Goal: Information Seeking & Learning: Learn about a topic

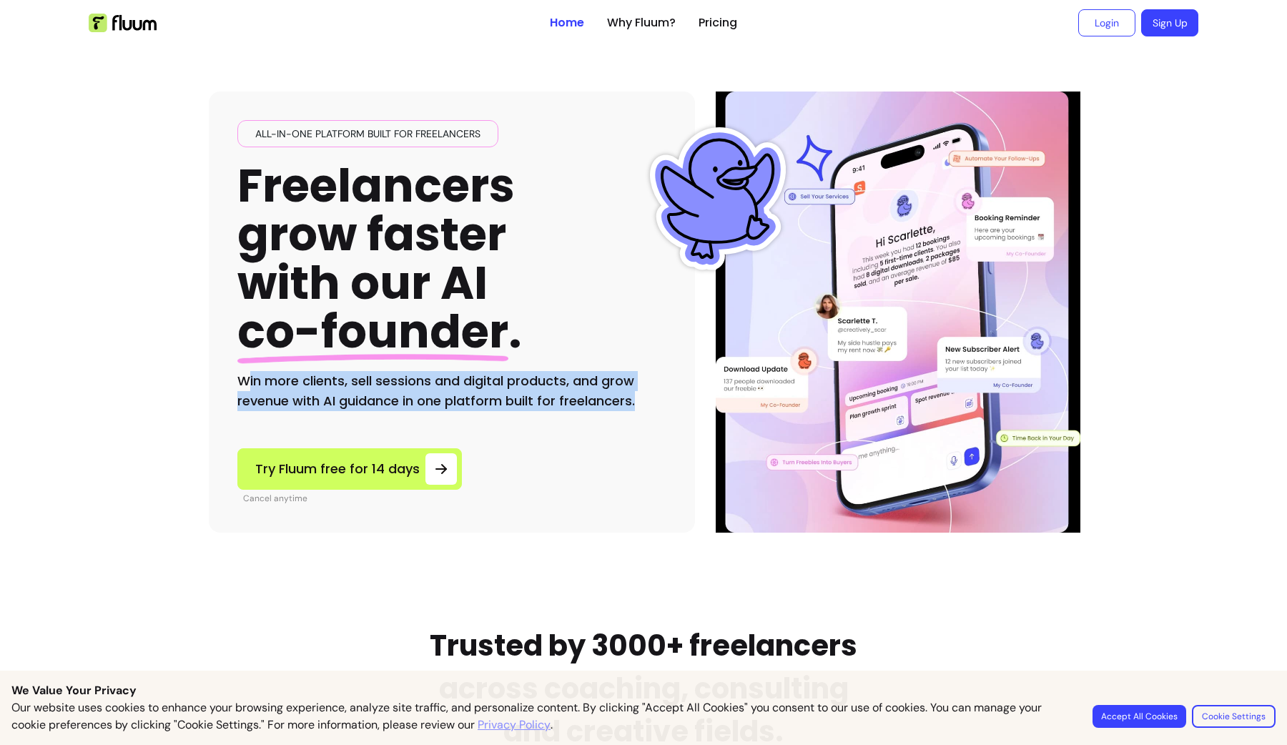
drag, startPoint x: 241, startPoint y: 383, endPoint x: 645, endPoint y: 412, distance: 404.9
click at [645, 412] on div "All-in-one platform built for freelancers Freelancers grow faster with our AI c…" at bounding box center [452, 311] width 486 height 441
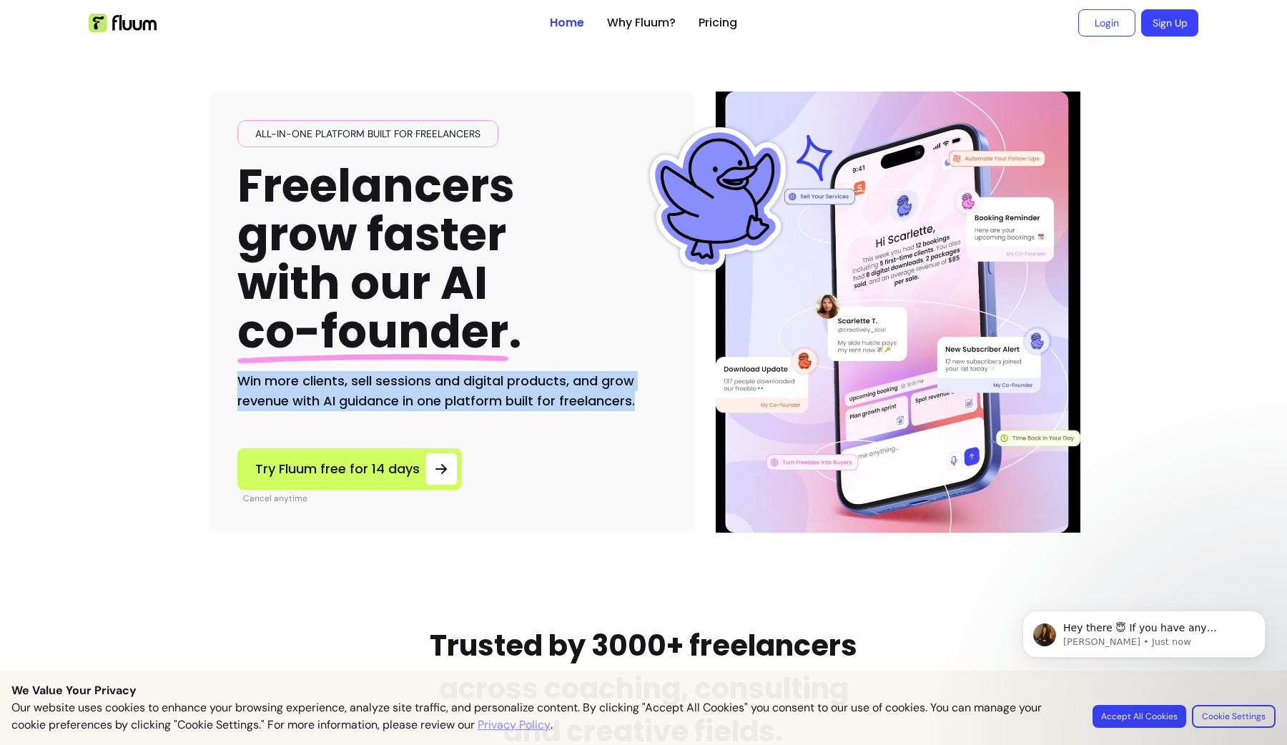
drag, startPoint x: 236, startPoint y: 380, endPoint x: 645, endPoint y: 397, distance: 409.9
click at [645, 397] on h2 "Win more clients, sell sessions and digital products, and grow revenue with AI …" at bounding box center [451, 391] width 429 height 40
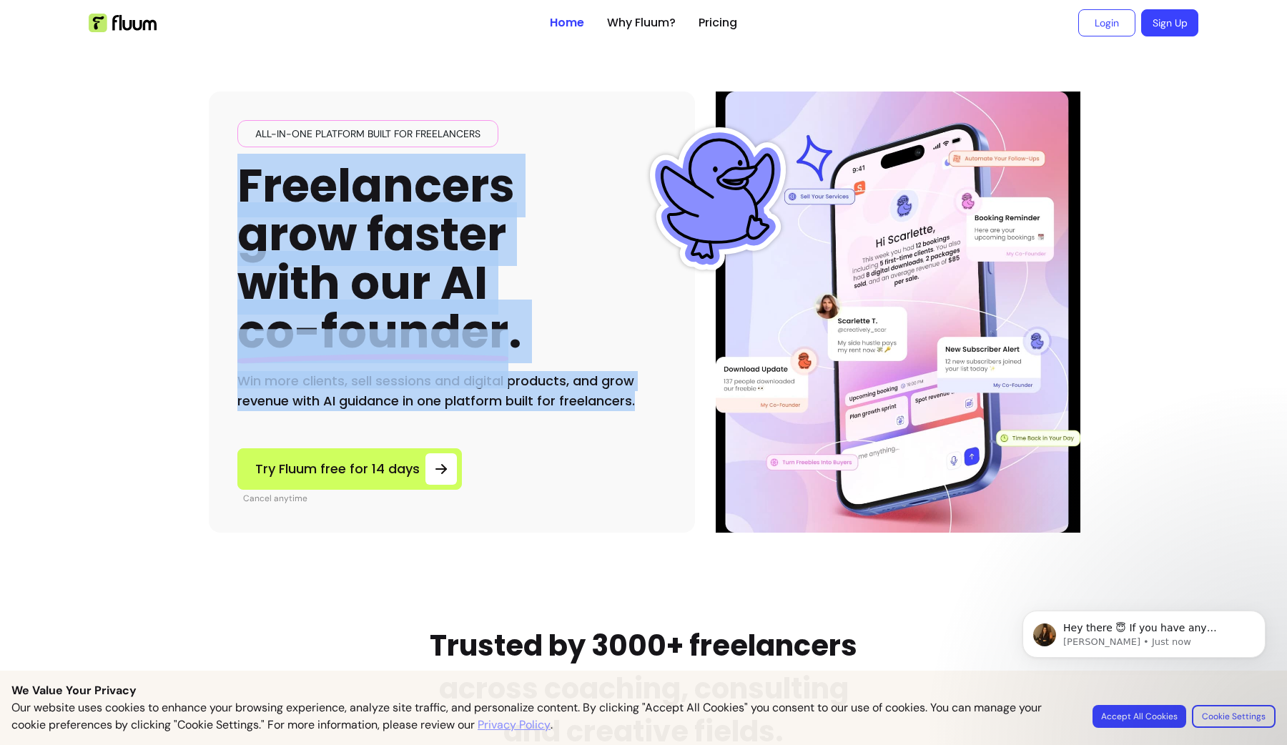
drag, startPoint x: 645, startPoint y: 397, endPoint x: 177, endPoint y: 184, distance: 515.0
click at [653, 409] on h2 "Win more clients, sell sessions and digital products, and grow revenue with AI …" at bounding box center [451, 391] width 429 height 40
drag, startPoint x: 650, startPoint y: 405, endPoint x: 220, endPoint y: 202, distance: 475.5
click at [220, 202] on div "All-in-one platform built for freelancers Freelancers grow faster with our AI c…" at bounding box center [452, 311] width 486 height 441
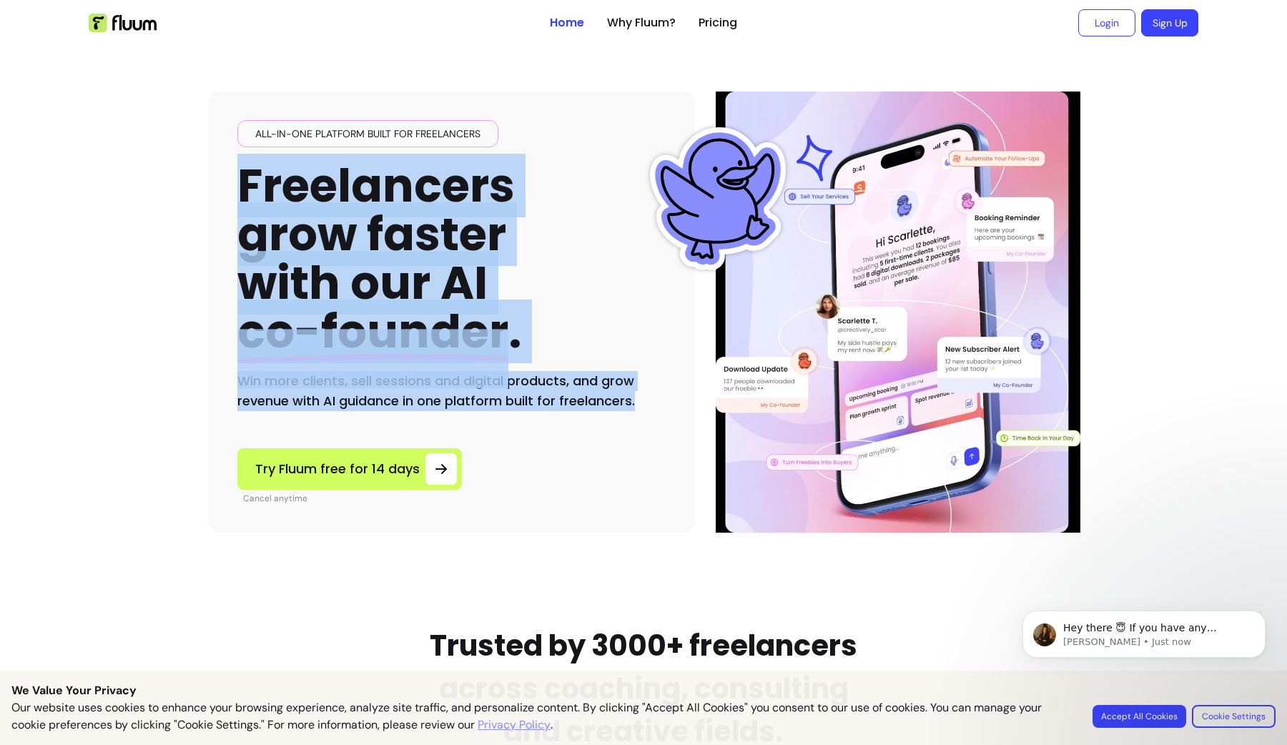
click at [635, 395] on h2 "Win more clients, sell sessions and digital products, and grow revenue with AI …" at bounding box center [451, 391] width 429 height 40
drag, startPoint x: 635, startPoint y: 400, endPoint x: 212, endPoint y: 197, distance: 469.7
click at [212, 197] on div "All-in-one platform built for freelancers Freelancers grow faster with our AI c…" at bounding box center [452, 311] width 486 height 441
click at [655, 398] on h2 "Win more clients, sell sessions and digital products, and grow revenue with AI …" at bounding box center [451, 391] width 429 height 40
drag, startPoint x: 655, startPoint y: 398, endPoint x: 224, endPoint y: 204, distance: 472.2
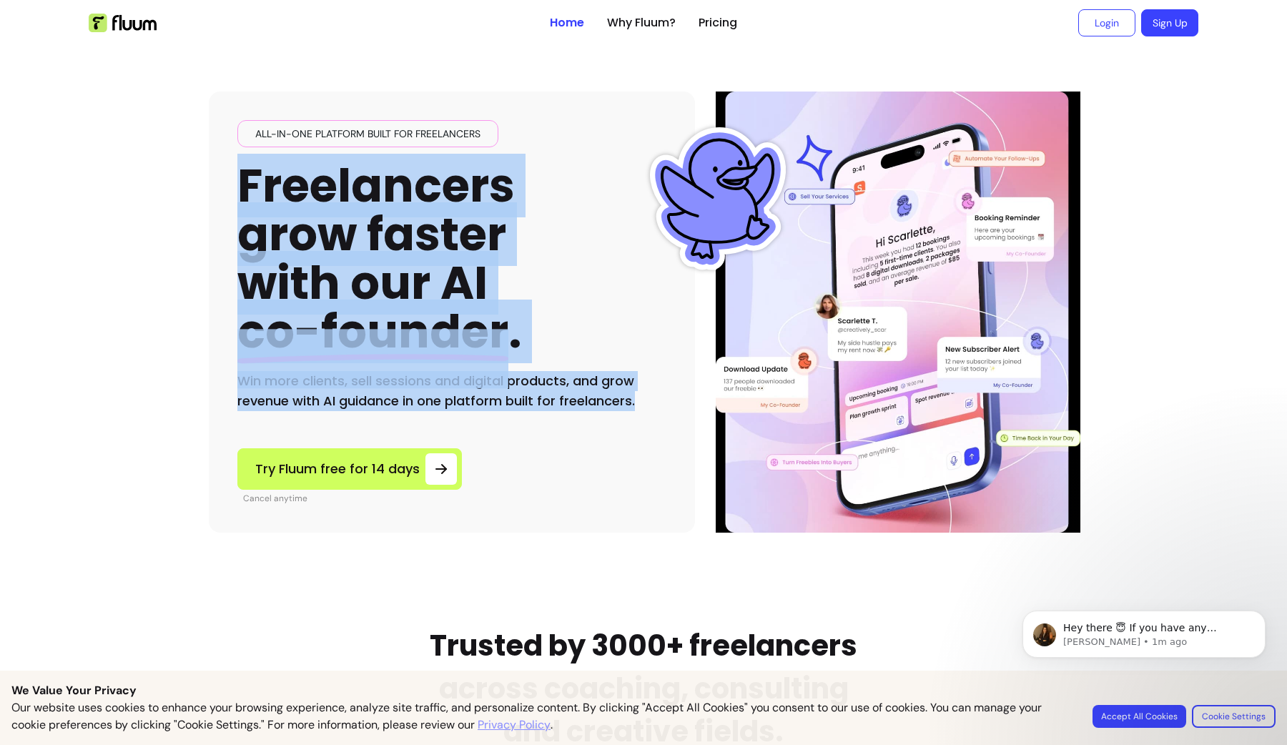
click at [224, 204] on div "All-in-one platform built for freelancers Freelancers grow faster with our AI c…" at bounding box center [452, 311] width 486 height 441
click at [648, 395] on h2 "Win more clients, sell sessions and digital products, and grow revenue with AI …" at bounding box center [451, 391] width 429 height 40
drag, startPoint x: 648, startPoint y: 395, endPoint x: 170, endPoint y: 191, distance: 519.4
click at [651, 412] on div "All-in-one platform built for freelancers Freelancers grow faster with our AI c…" at bounding box center [452, 311] width 486 height 441
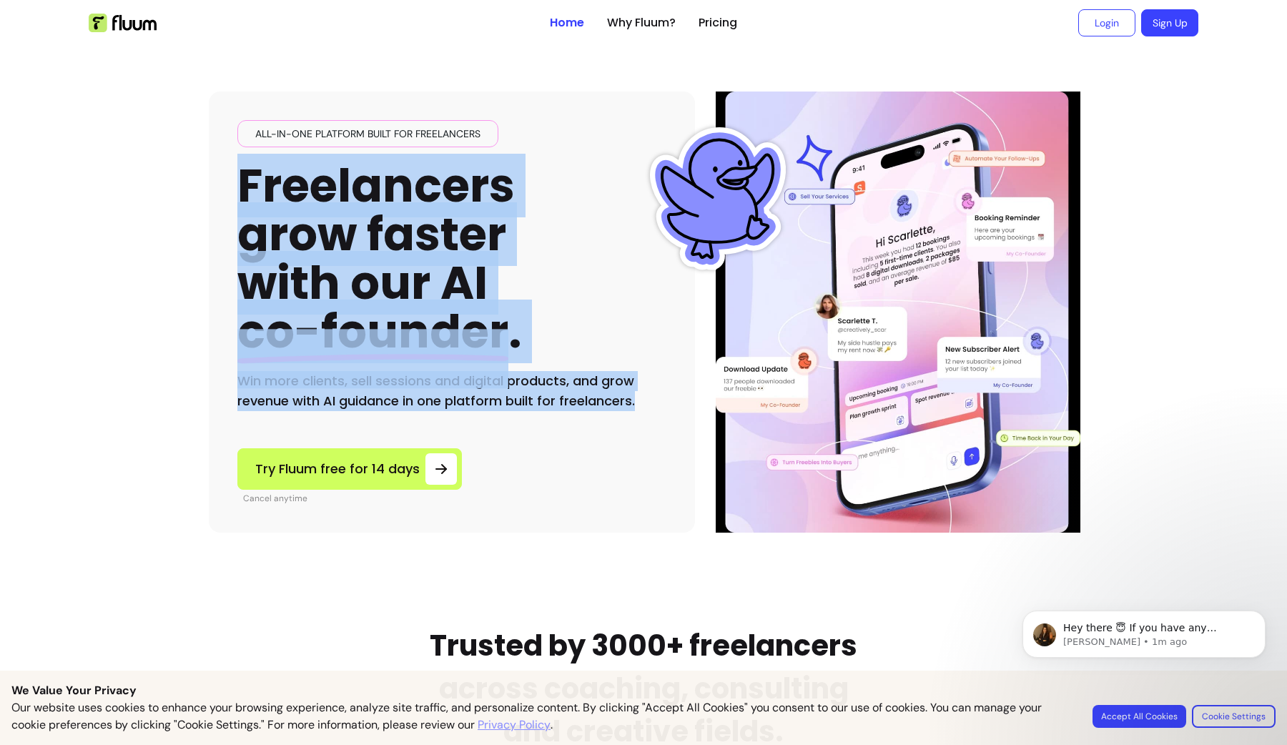
drag, startPoint x: 645, startPoint y: 400, endPoint x: 170, endPoint y: 194, distance: 517.4
click at [660, 420] on div "All-in-one platform built for freelancers Freelancers grow faster with our AI c…" at bounding box center [452, 311] width 486 height 441
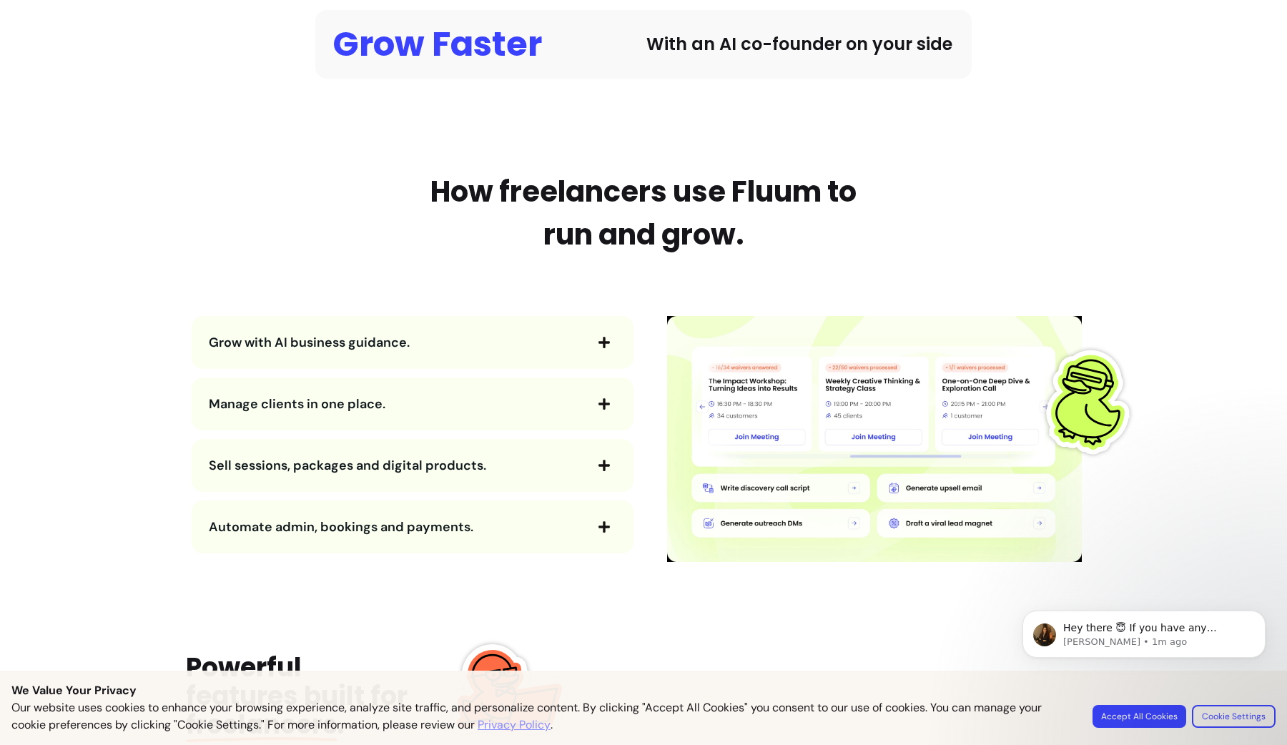
scroll to position [1493, 0]
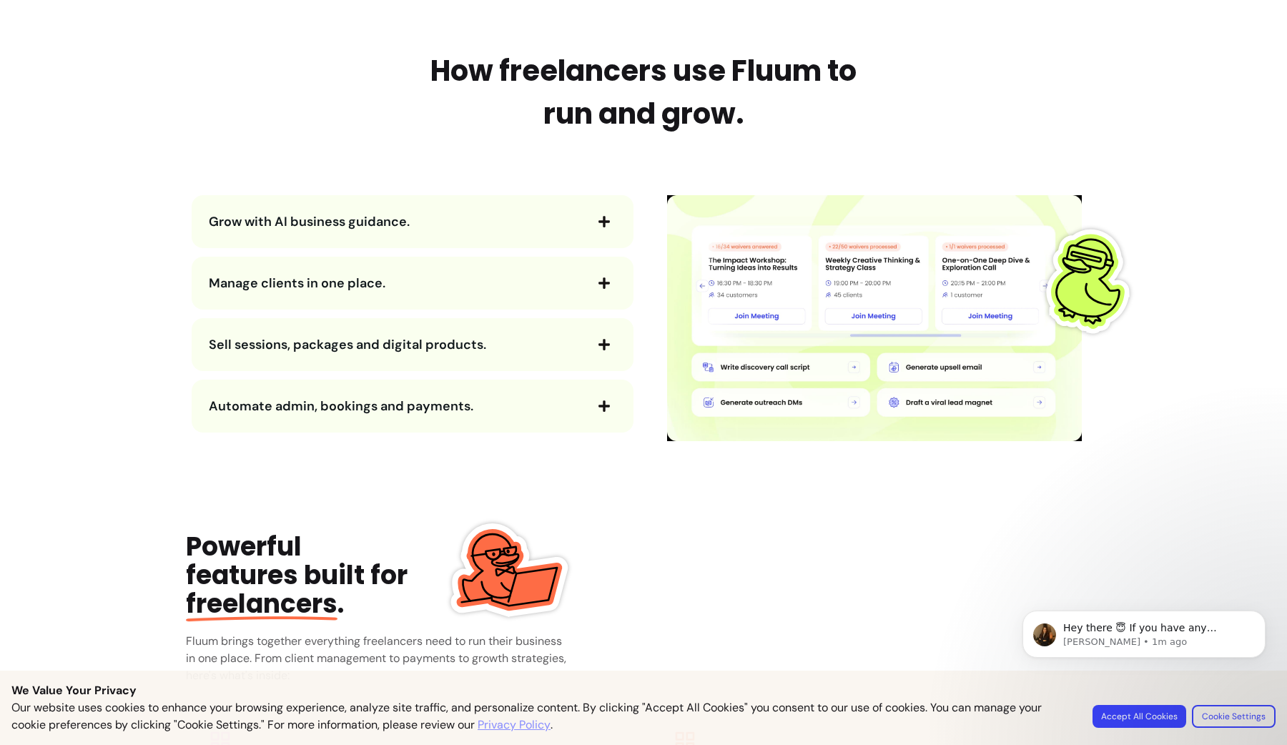
click at [607, 232] on span "button" at bounding box center [604, 221] width 24 height 24
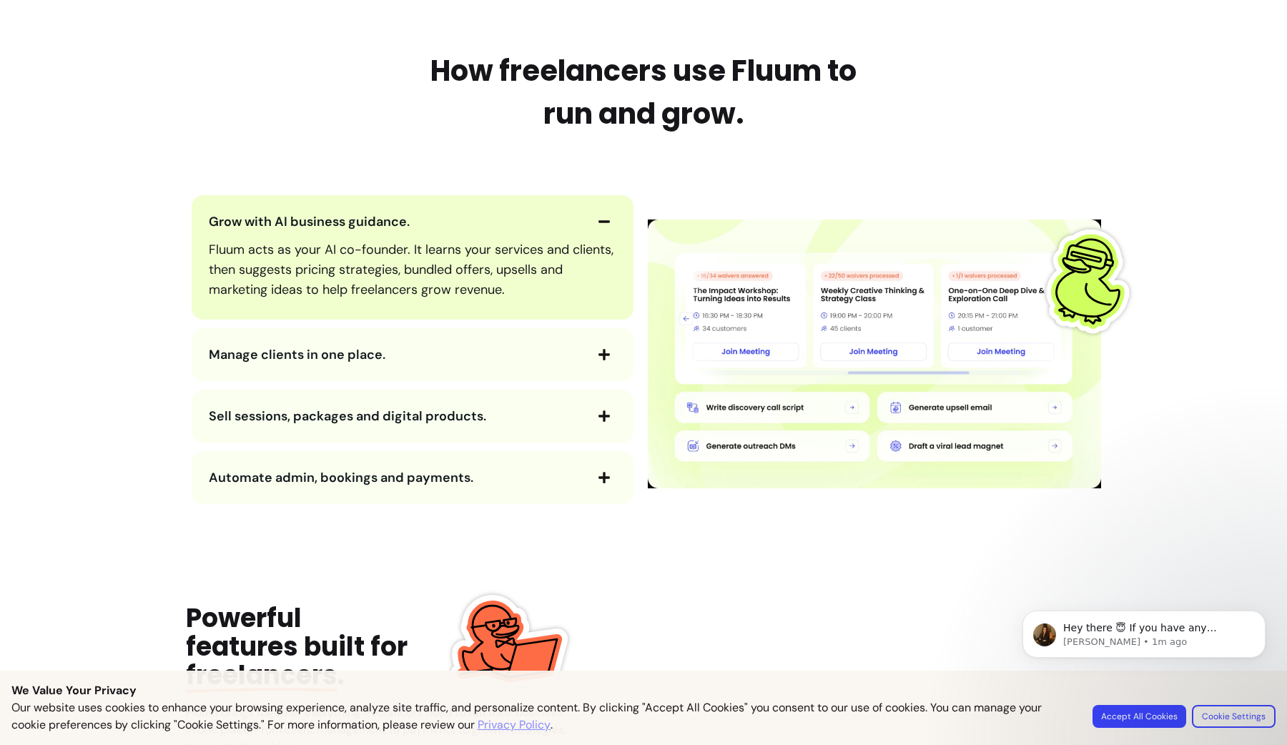
click at [607, 232] on span "button" at bounding box center [604, 221] width 24 height 24
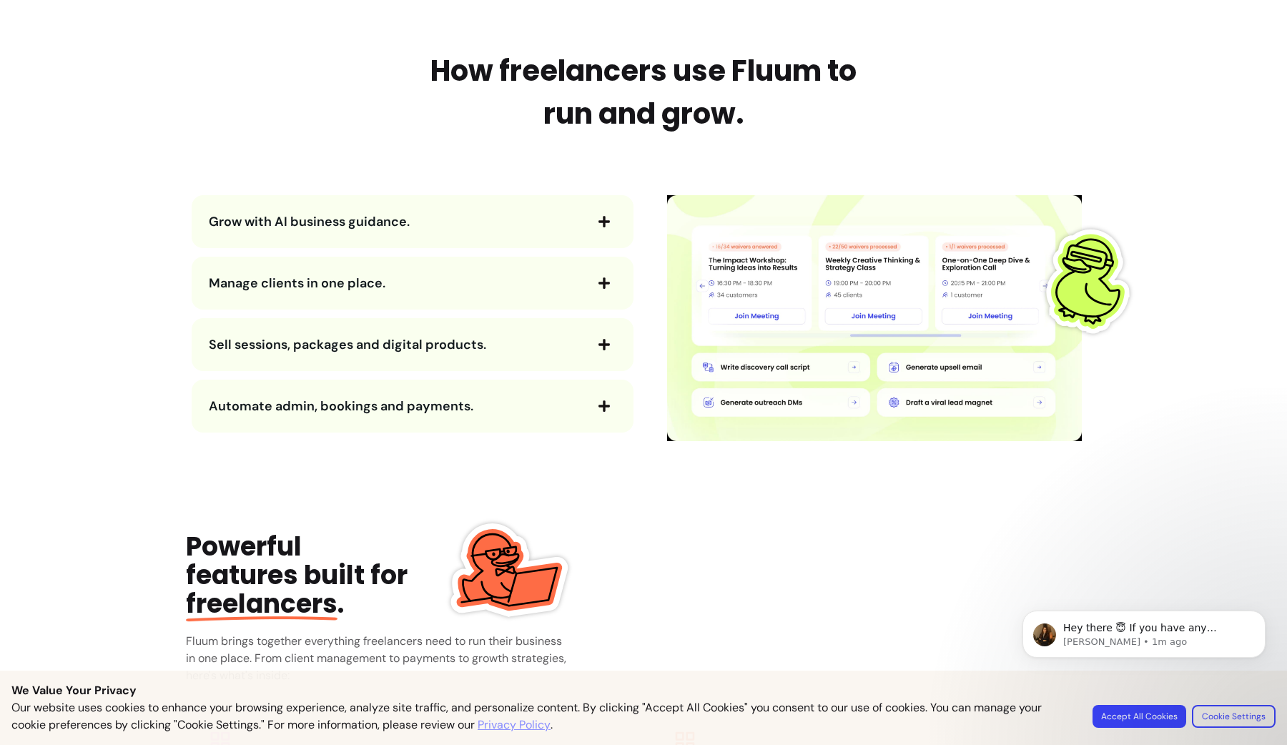
click at [608, 287] on span "button" at bounding box center [604, 283] width 24 height 24
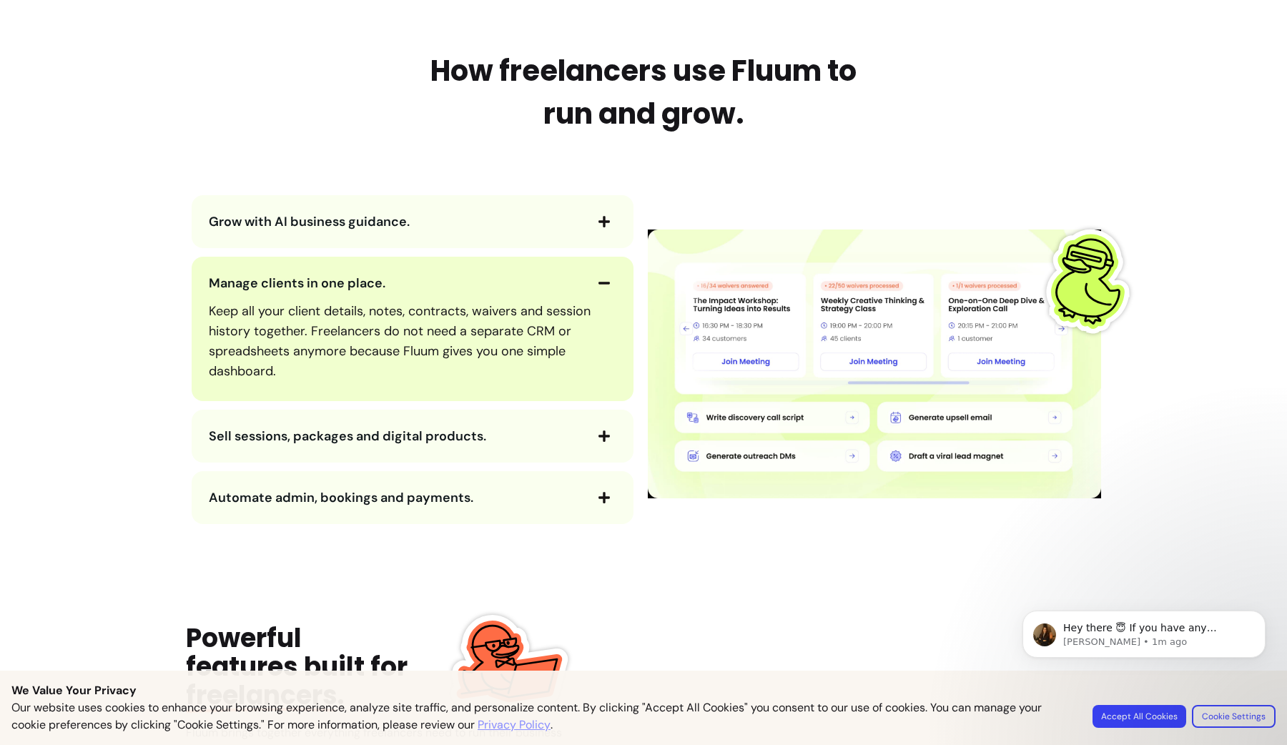
click at [608, 287] on span "button" at bounding box center [604, 283] width 24 height 24
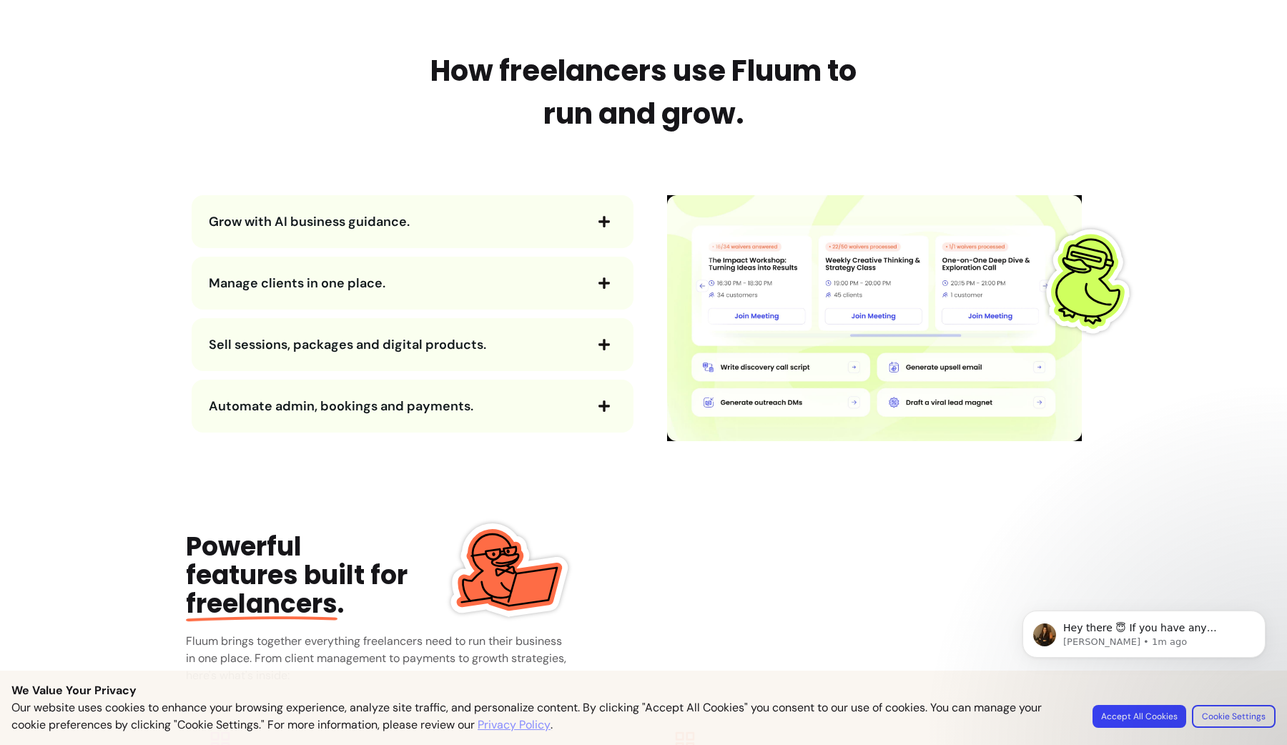
click at [608, 344] on span "button" at bounding box center [604, 344] width 24 height 24
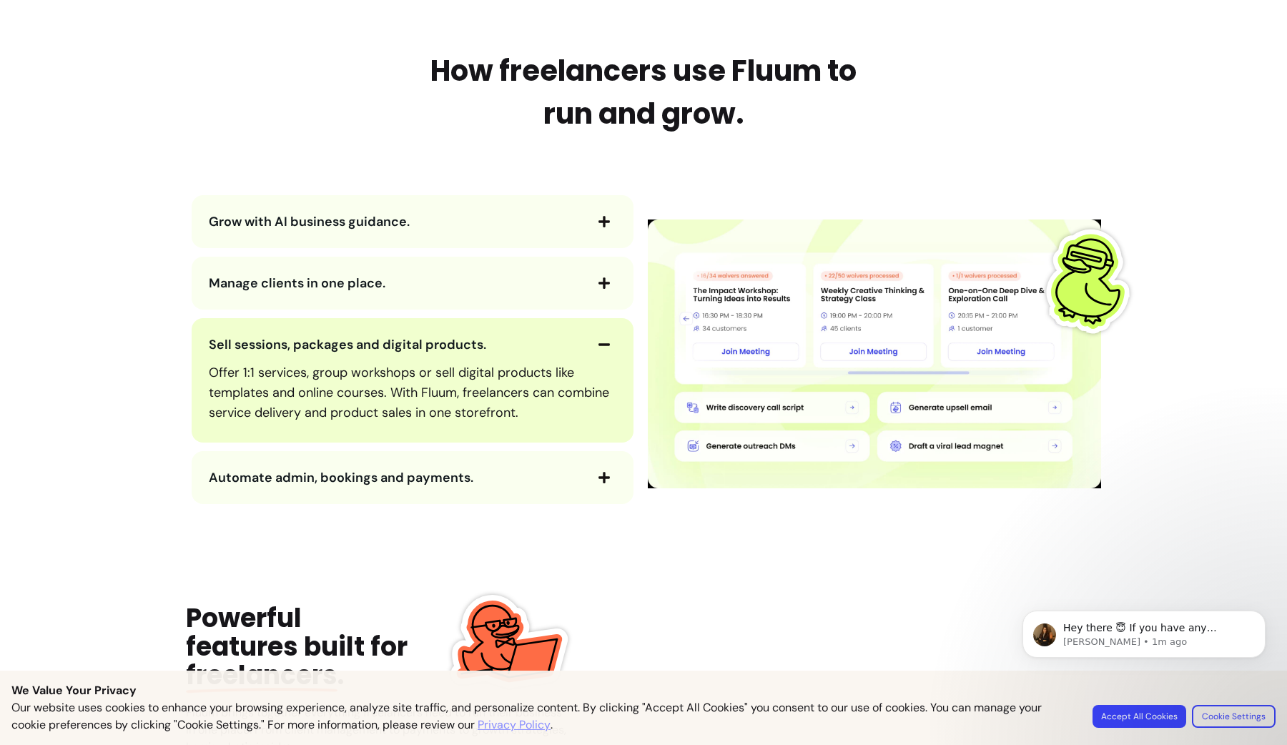
click at [608, 344] on span "button" at bounding box center [604, 344] width 24 height 24
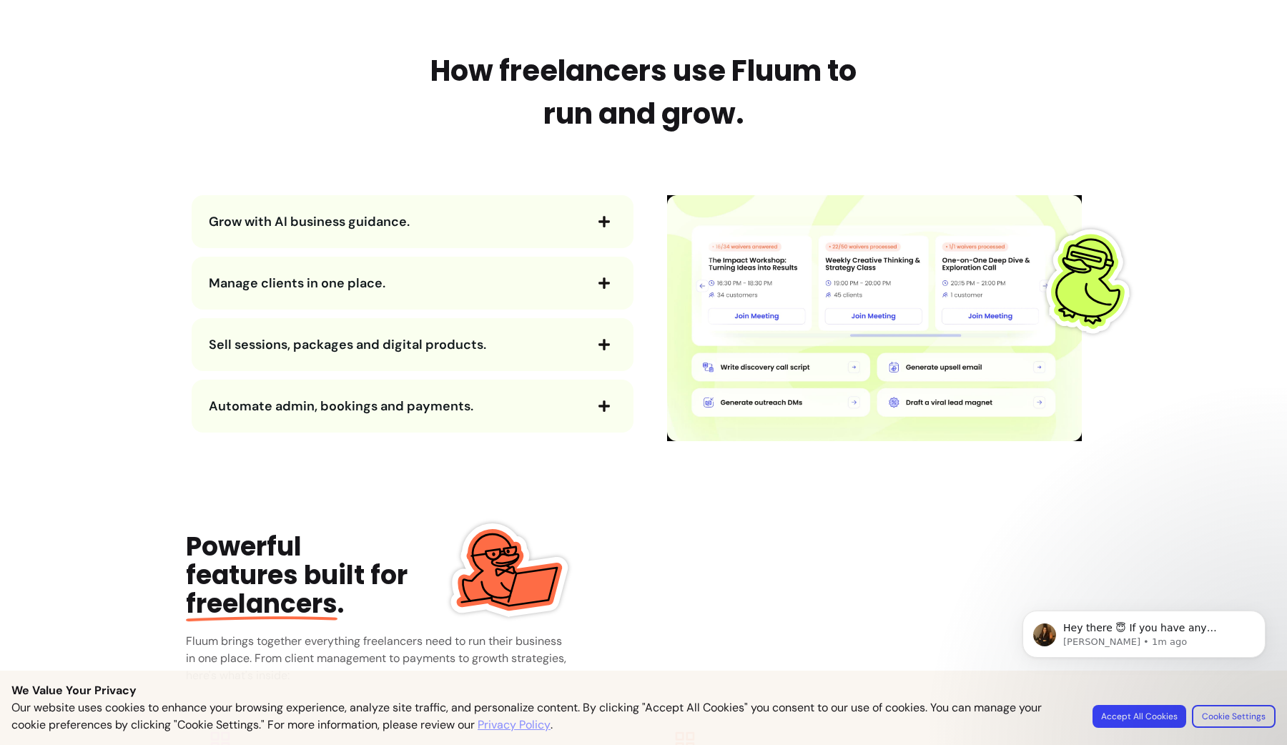
click at [607, 398] on span "button" at bounding box center [604, 406] width 24 height 24
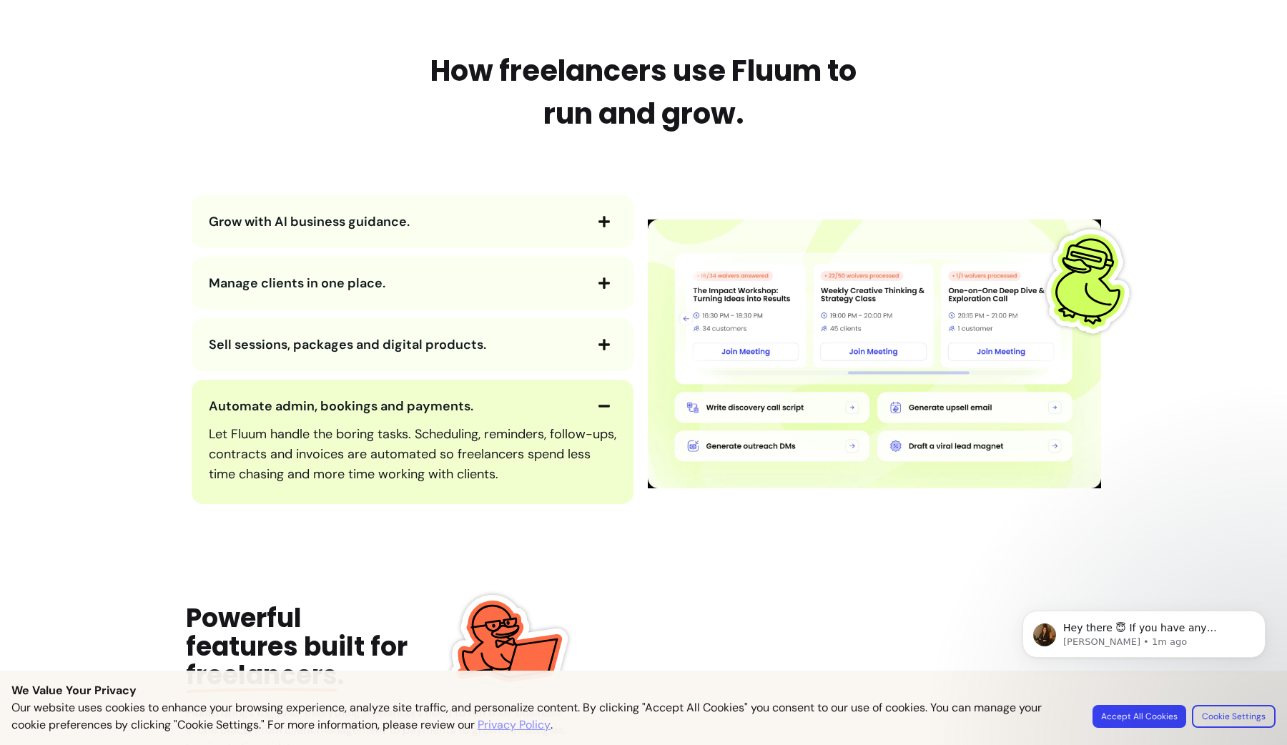
click at [608, 403] on span "button" at bounding box center [604, 406] width 24 height 24
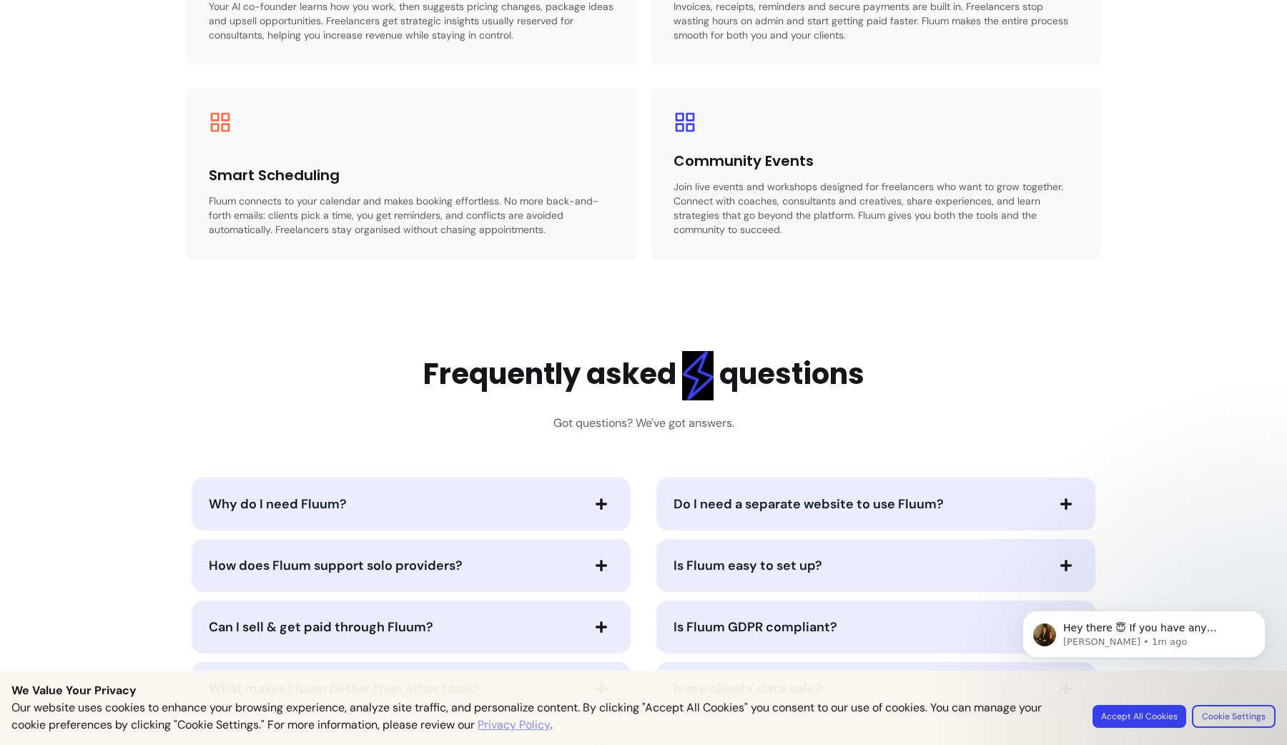
scroll to position [2576, 0]
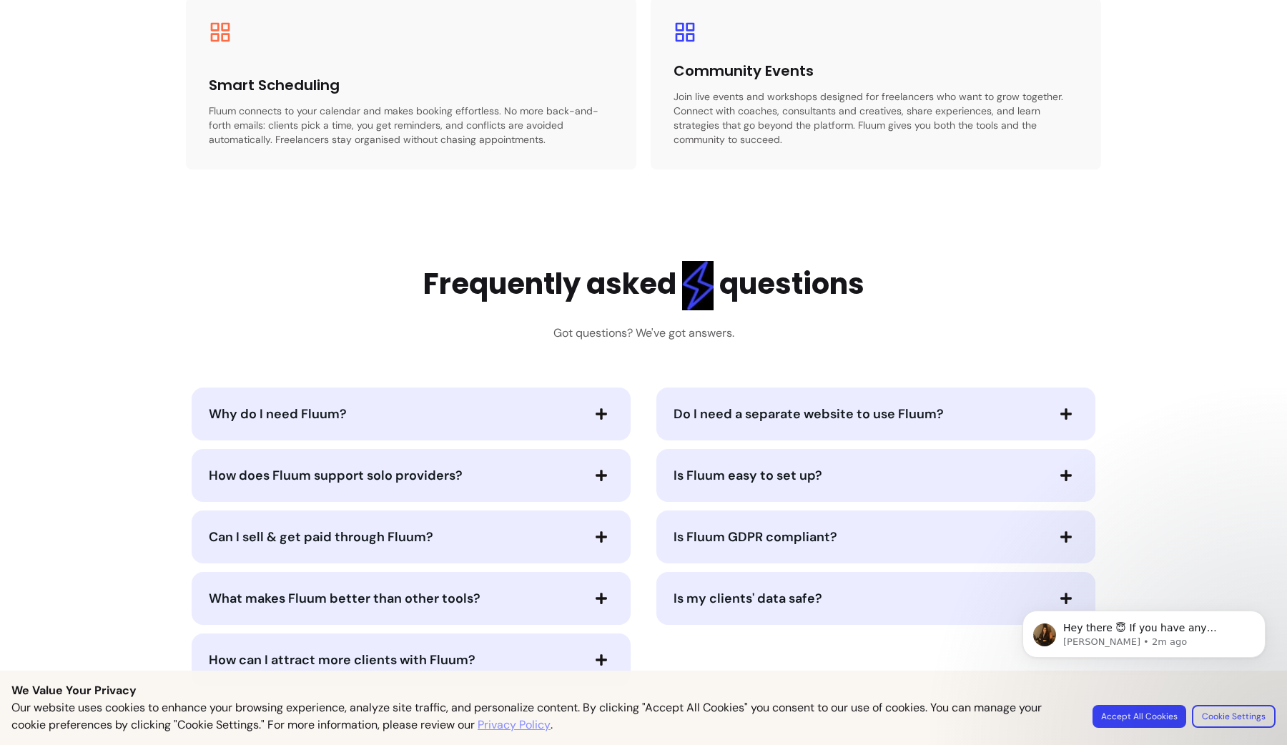
click at [656, 414] on div "Do I need a separate website to use Fluum?" at bounding box center [875, 413] width 439 height 53
click at [708, 412] on span "Do I need a separate website to use Fluum?" at bounding box center [808, 413] width 270 height 17
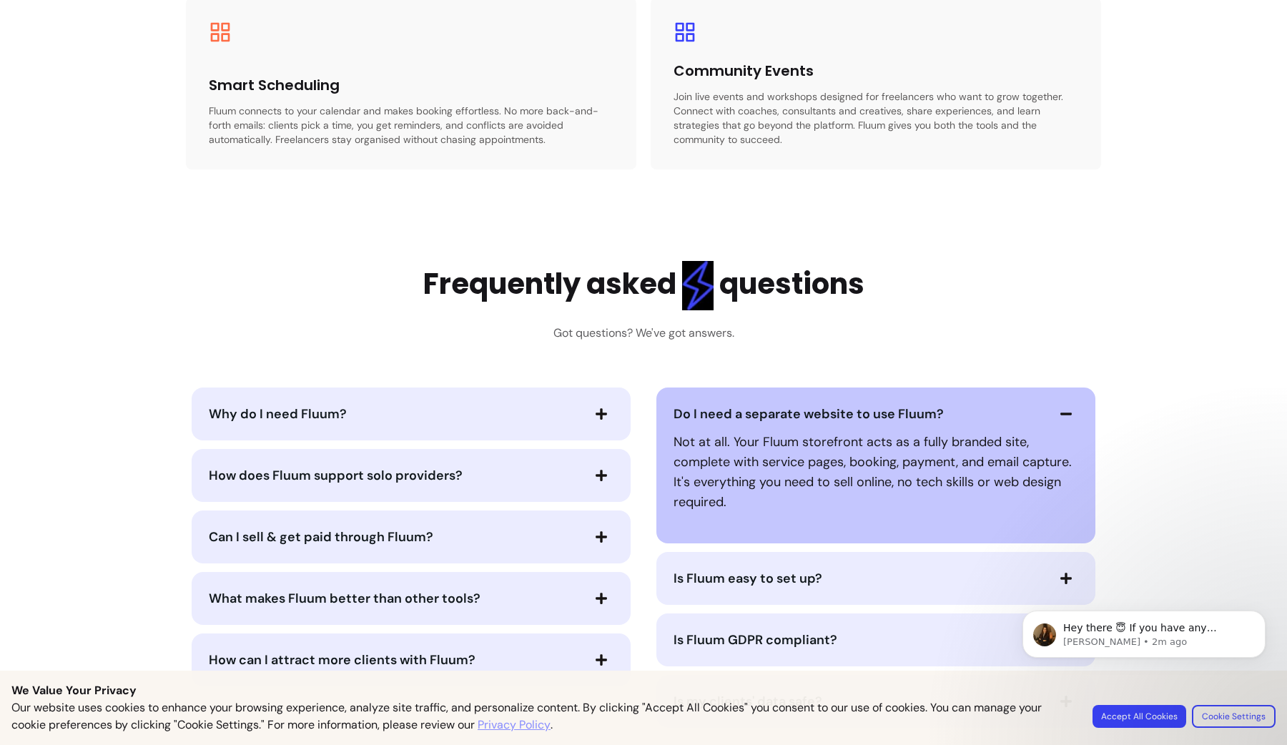
click at [708, 412] on span "Do I need a separate website to use Fluum?" at bounding box center [808, 413] width 270 height 17
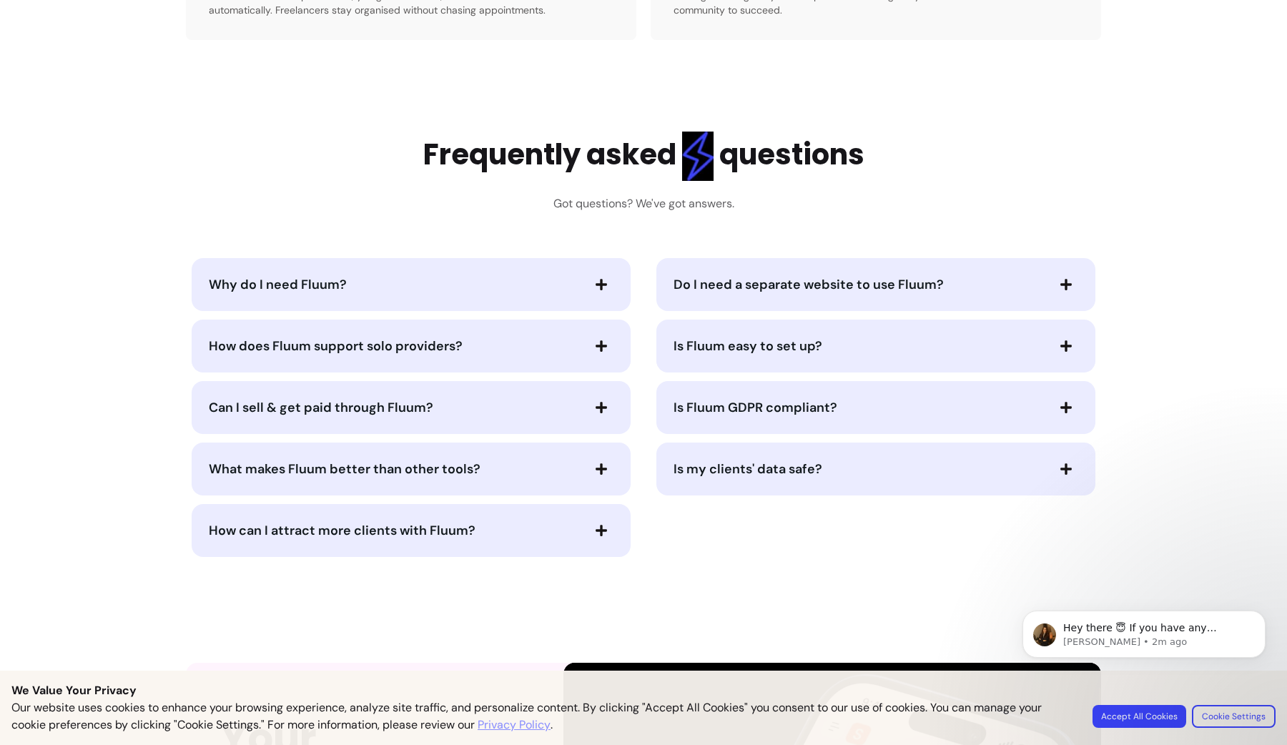
scroll to position [2717, 0]
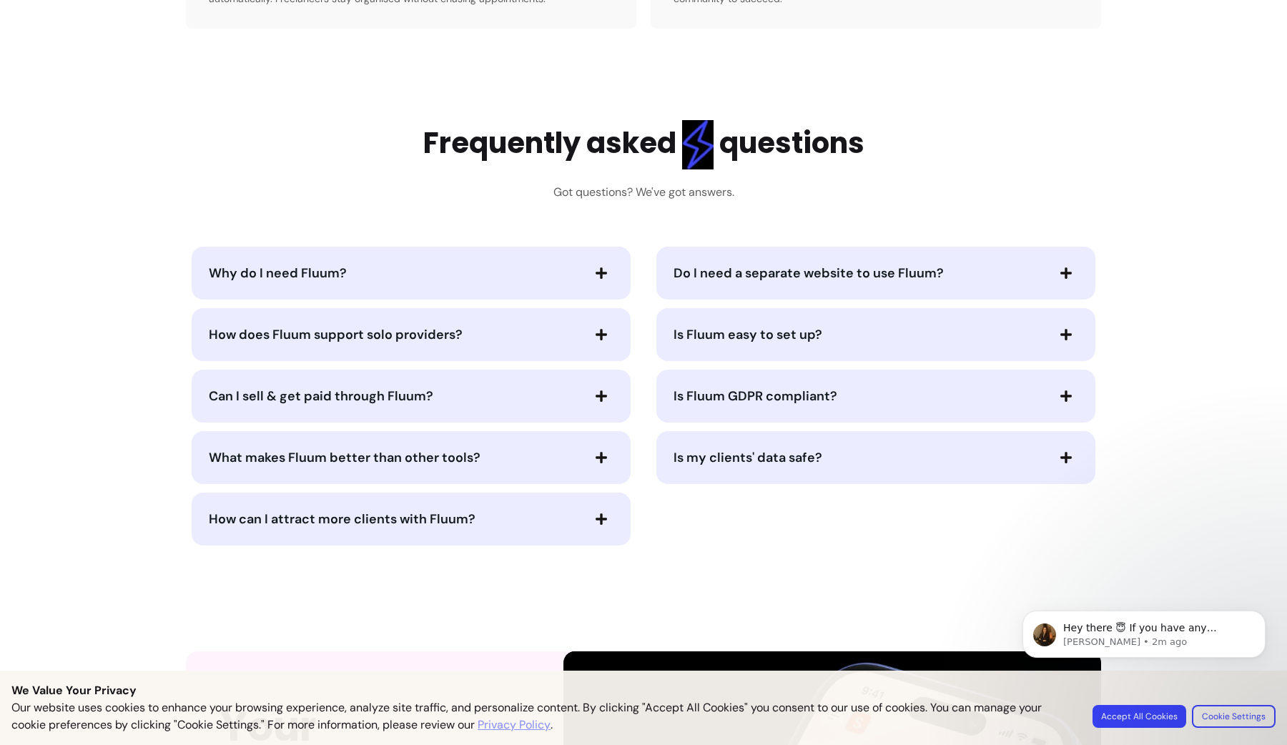
click at [539, 340] on span "How does Fluum support solo providers?" at bounding box center [395, 335] width 372 height 20
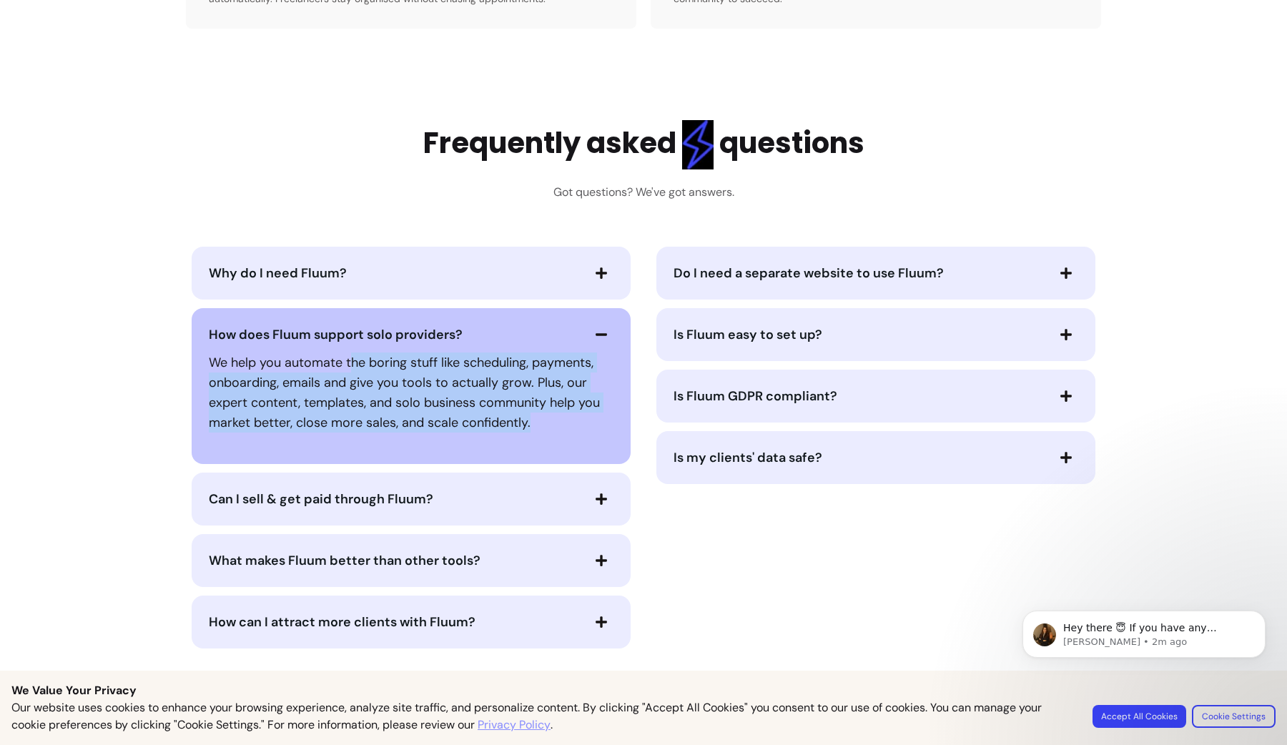
drag, startPoint x: 345, startPoint y: 367, endPoint x: 563, endPoint y: 431, distance: 227.1
click at [563, 431] on p "We help you automate the boring stuff like scheduling, payments, onboarding, em…" at bounding box center [411, 392] width 405 height 80
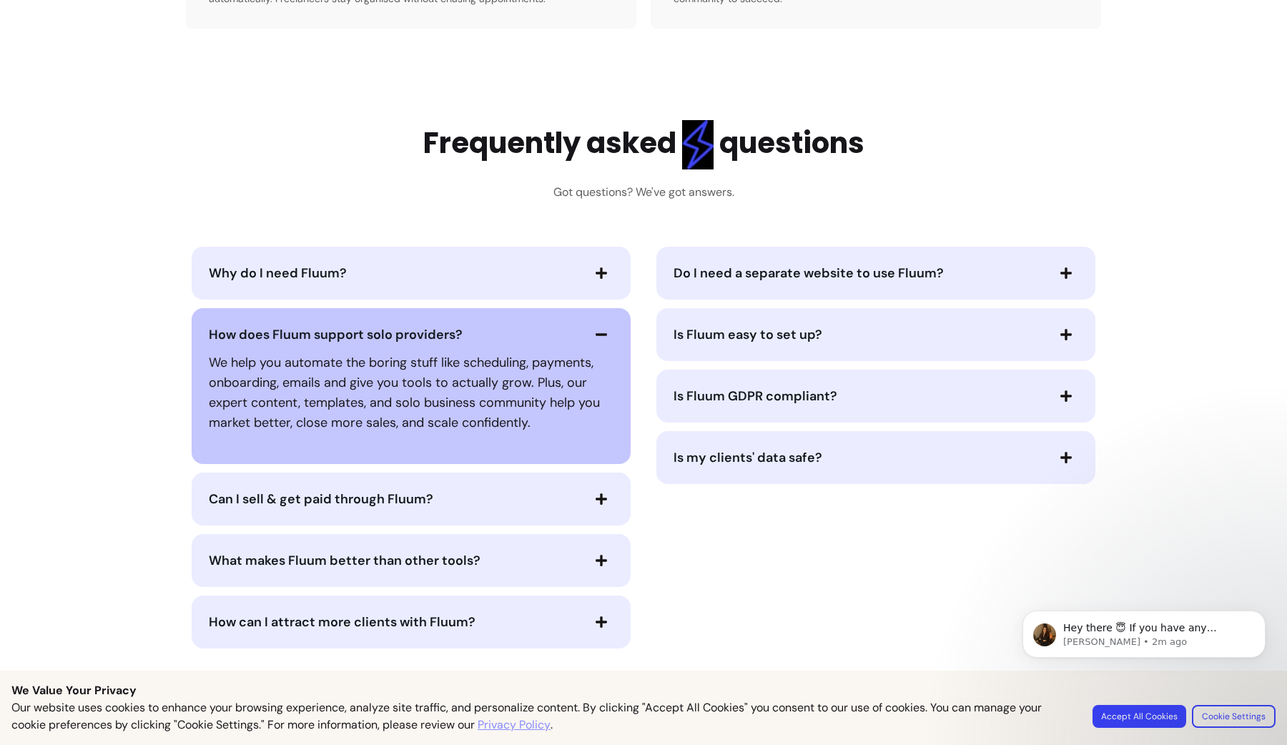
click at [552, 342] on span "How does Fluum support solo providers?" at bounding box center [395, 335] width 372 height 20
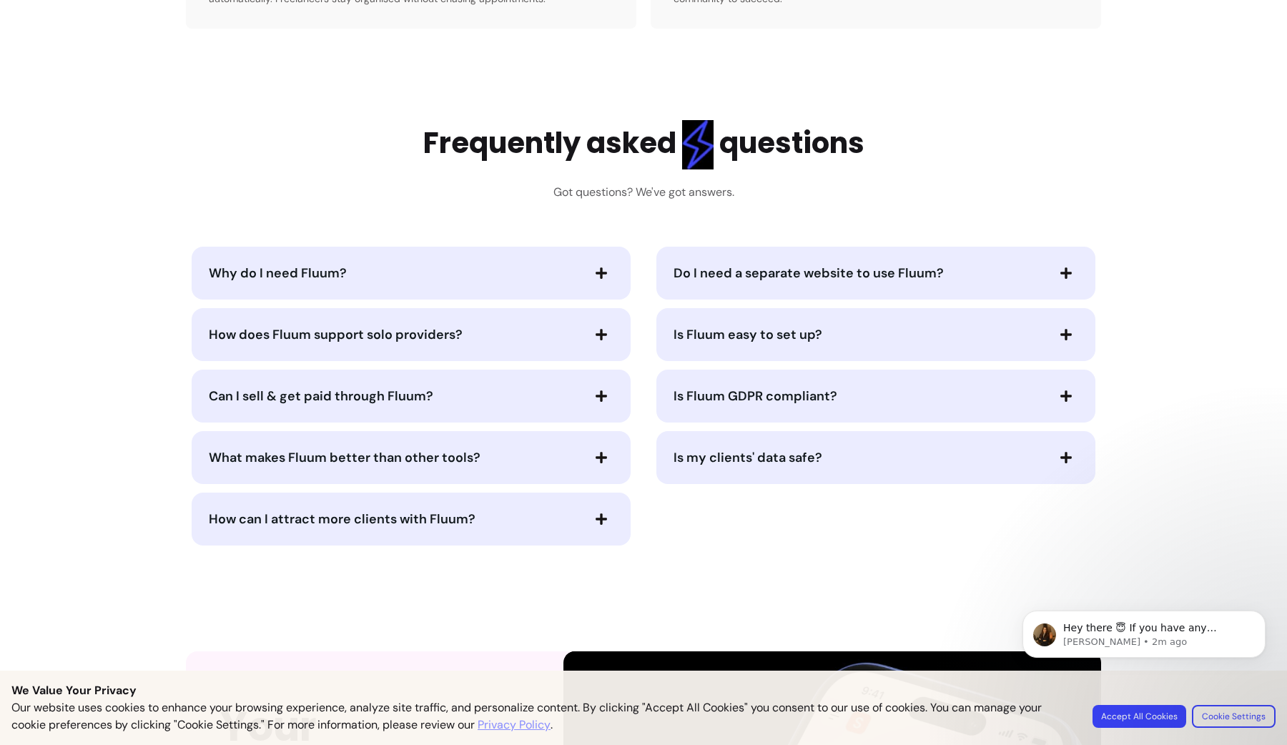
click at [407, 395] on span "Can I sell & get paid through Fluum?" at bounding box center [321, 395] width 224 height 17
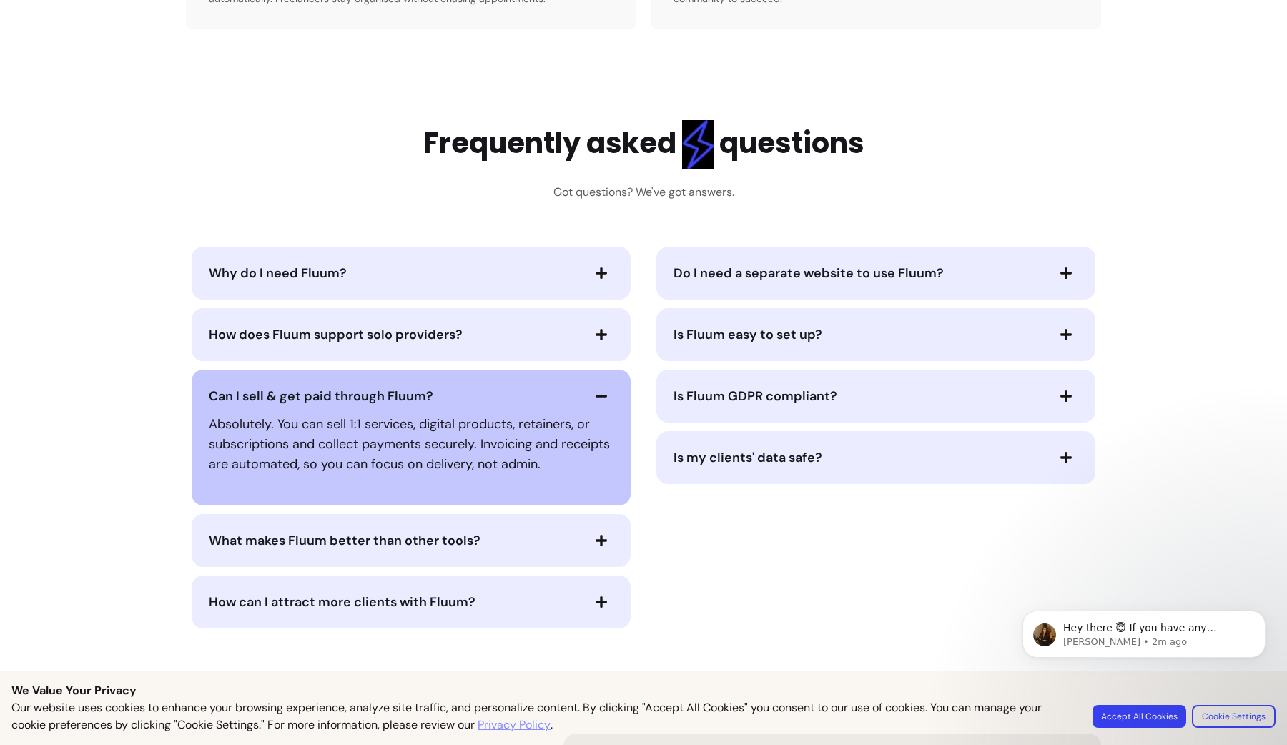
click at [483, 388] on span "Can I sell & get paid through Fluum?" at bounding box center [395, 396] width 372 height 20
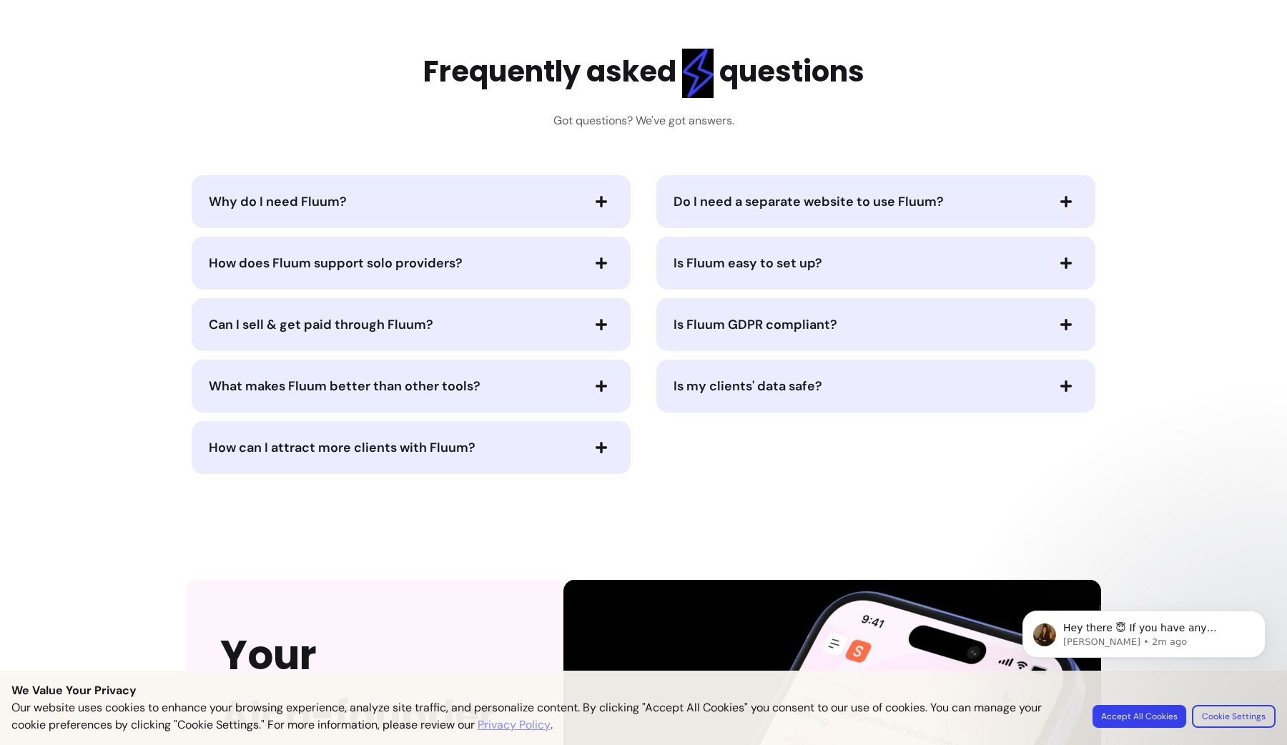
scroll to position [2846, 0]
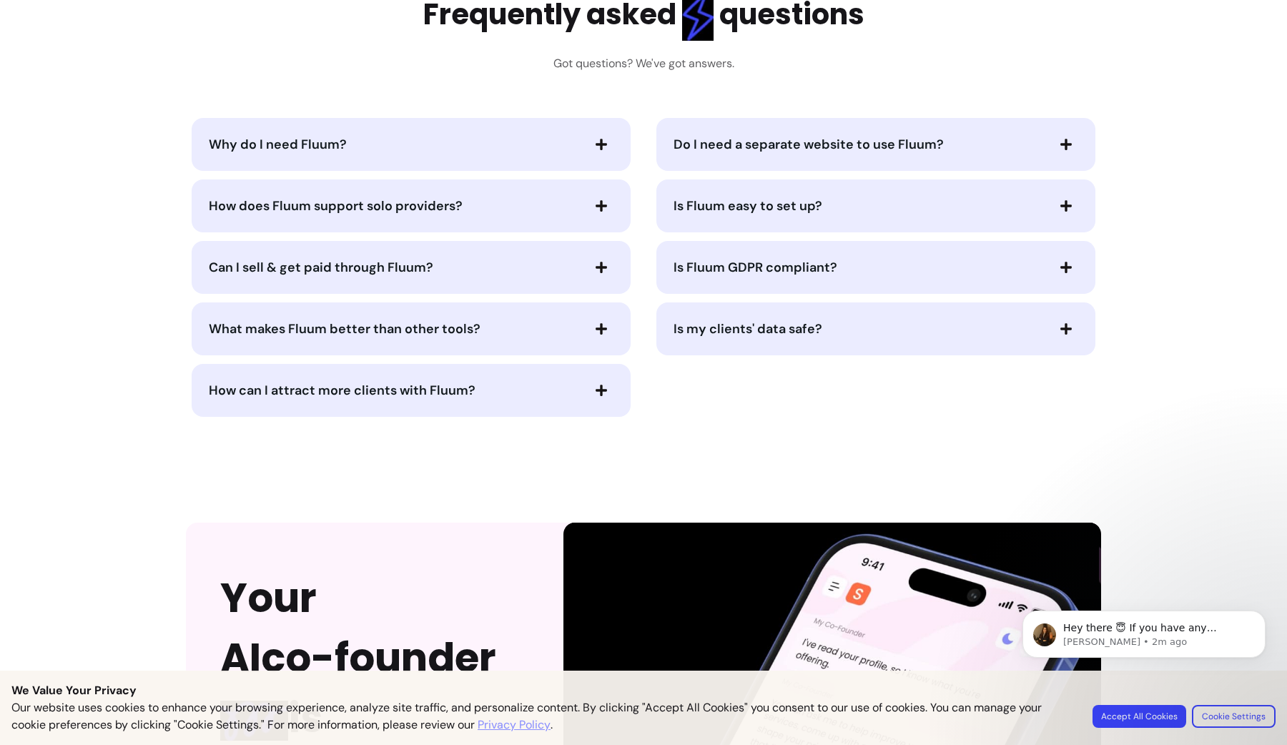
click at [552, 341] on div "What makes Fluum better than other tools?" at bounding box center [411, 328] width 439 height 53
click at [551, 337] on span "What makes Fluum better than other tools?" at bounding box center [395, 329] width 372 height 20
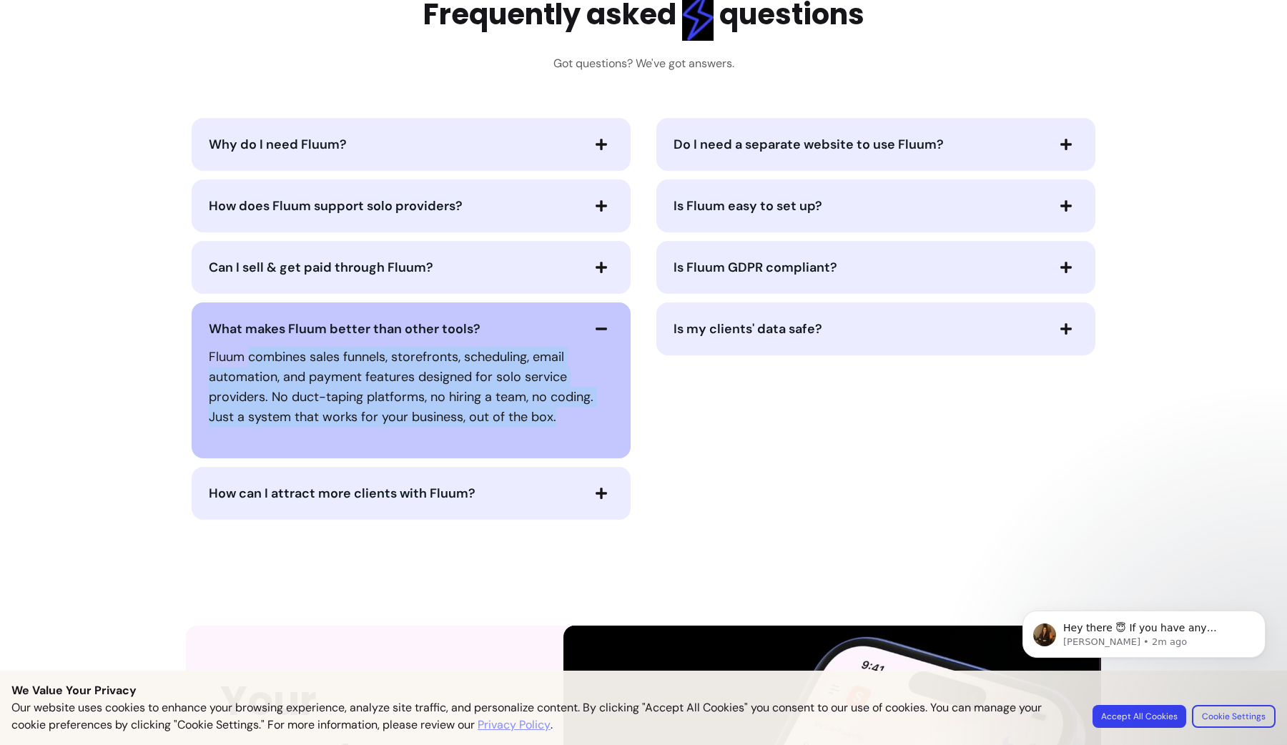
drag, startPoint x: 242, startPoint y: 363, endPoint x: 575, endPoint y: 414, distance: 336.9
click at [575, 414] on p "Fluum combines sales funnels, storefronts, scheduling, email automation, and pa…" at bounding box center [411, 387] width 405 height 80
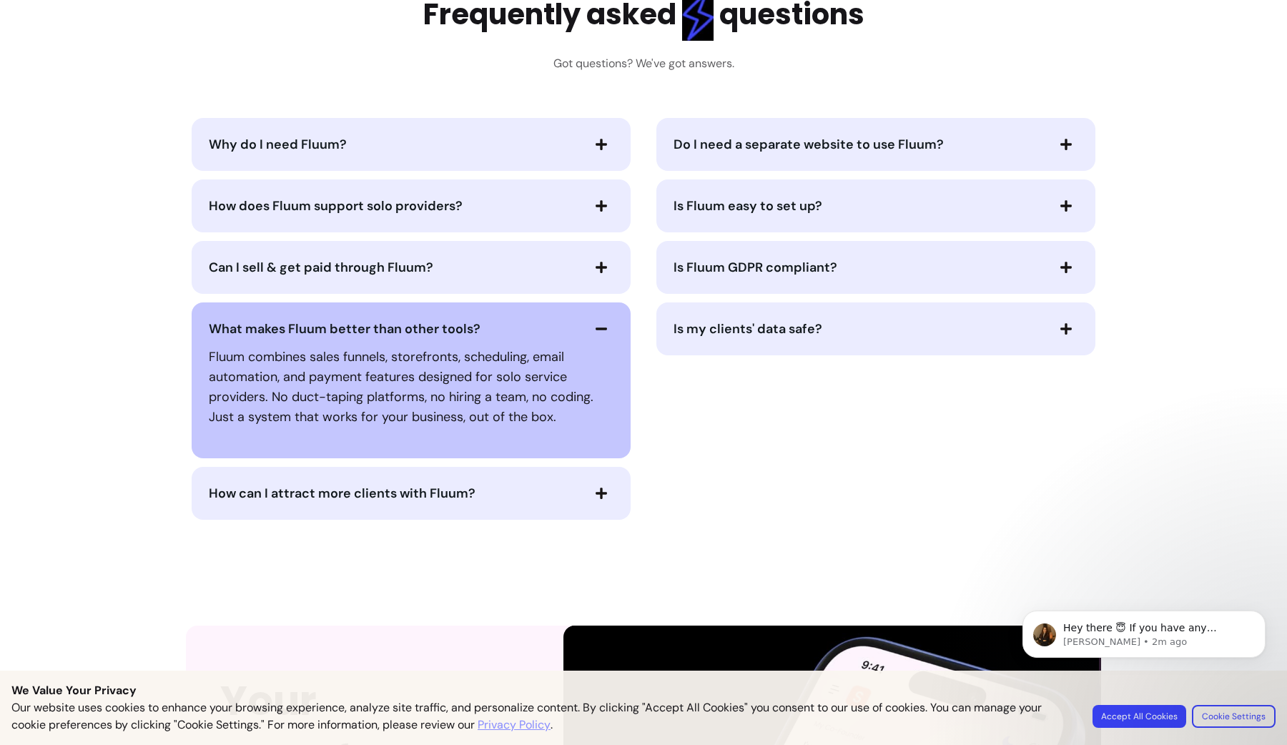
click at [535, 335] on span "What makes Fluum better than other tools?" at bounding box center [395, 329] width 372 height 20
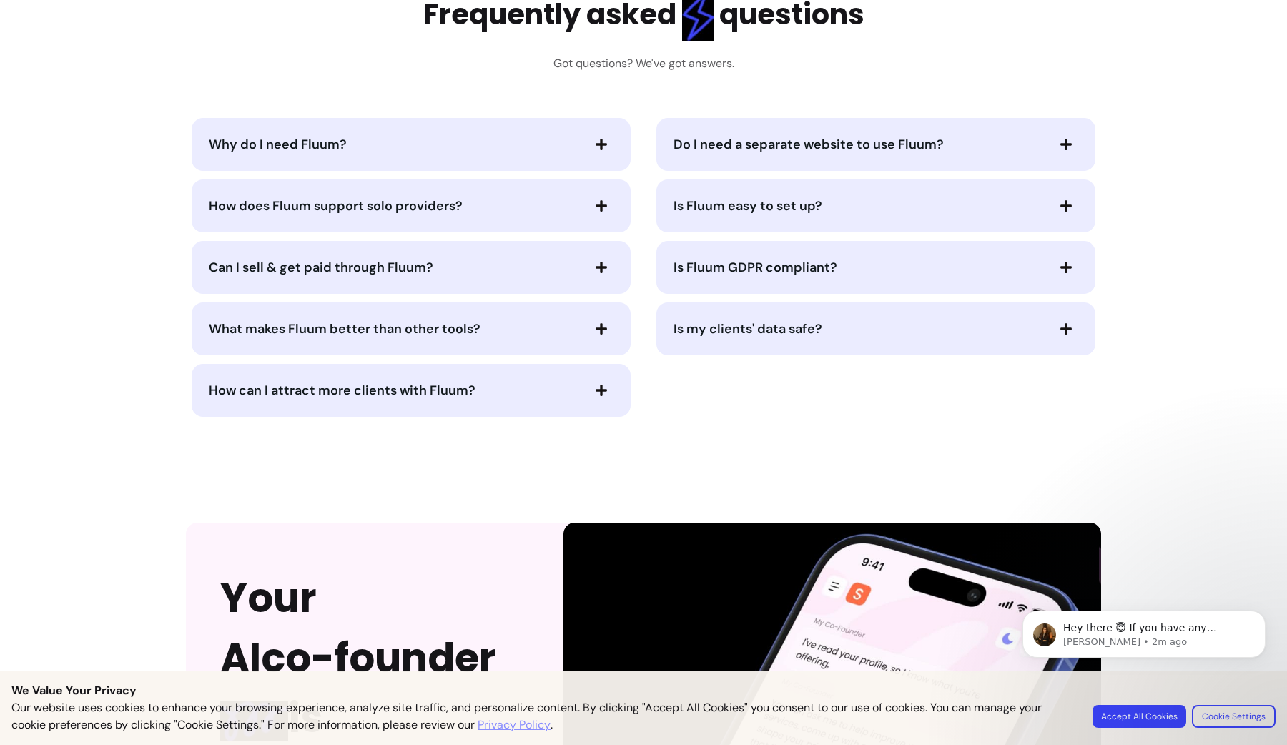
click at [530, 390] on span "How can I attract more clients with Fluum?" at bounding box center [395, 390] width 372 height 20
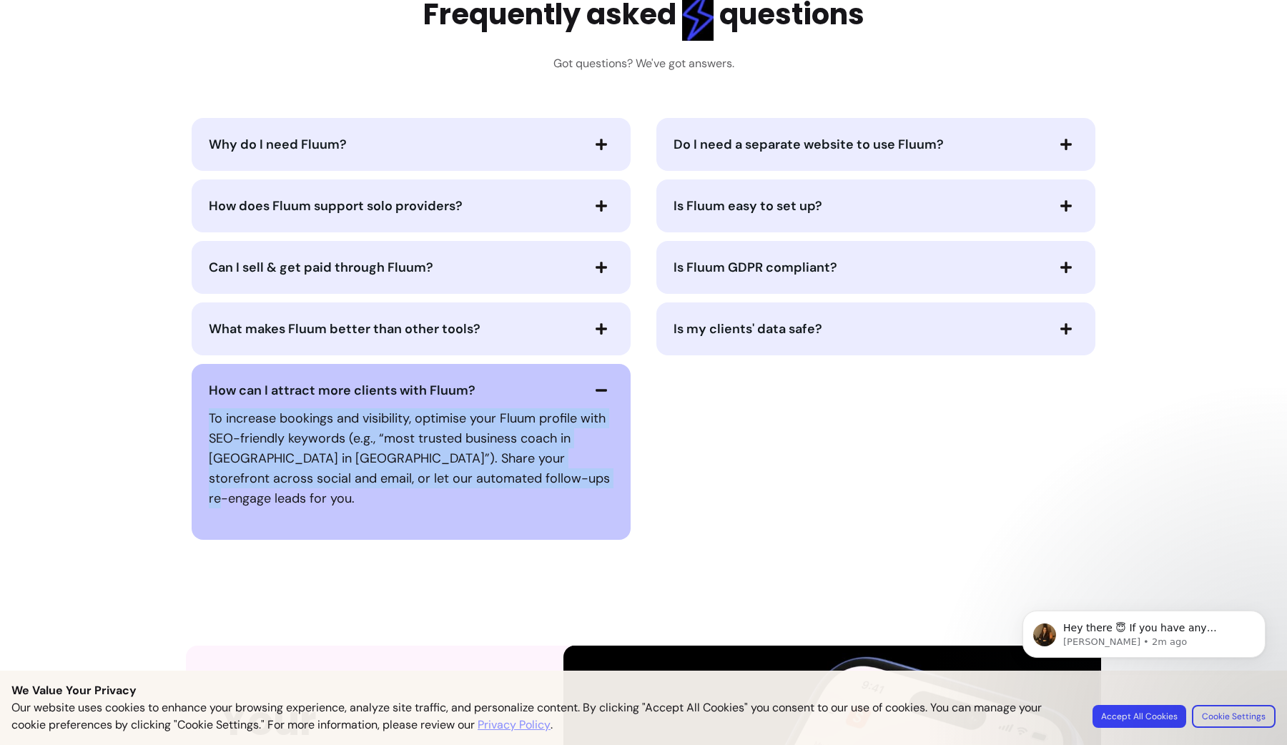
drag, startPoint x: 206, startPoint y: 417, endPoint x: 565, endPoint y: 491, distance: 366.5
click at [565, 491] on div "To increase bookings and visibility, optimise your Fluum profile with SEO-frien…" at bounding box center [411, 458] width 405 height 112
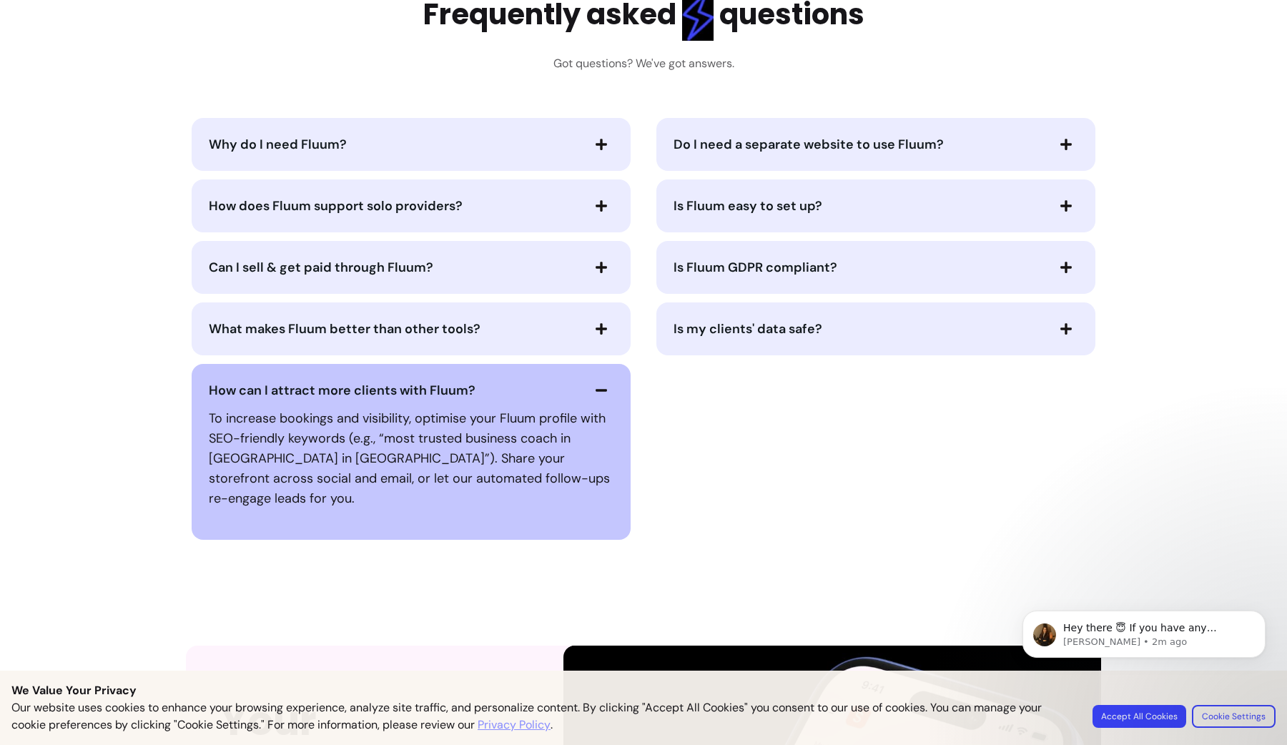
click at [589, 390] on span "button" at bounding box center [601, 390] width 24 height 24
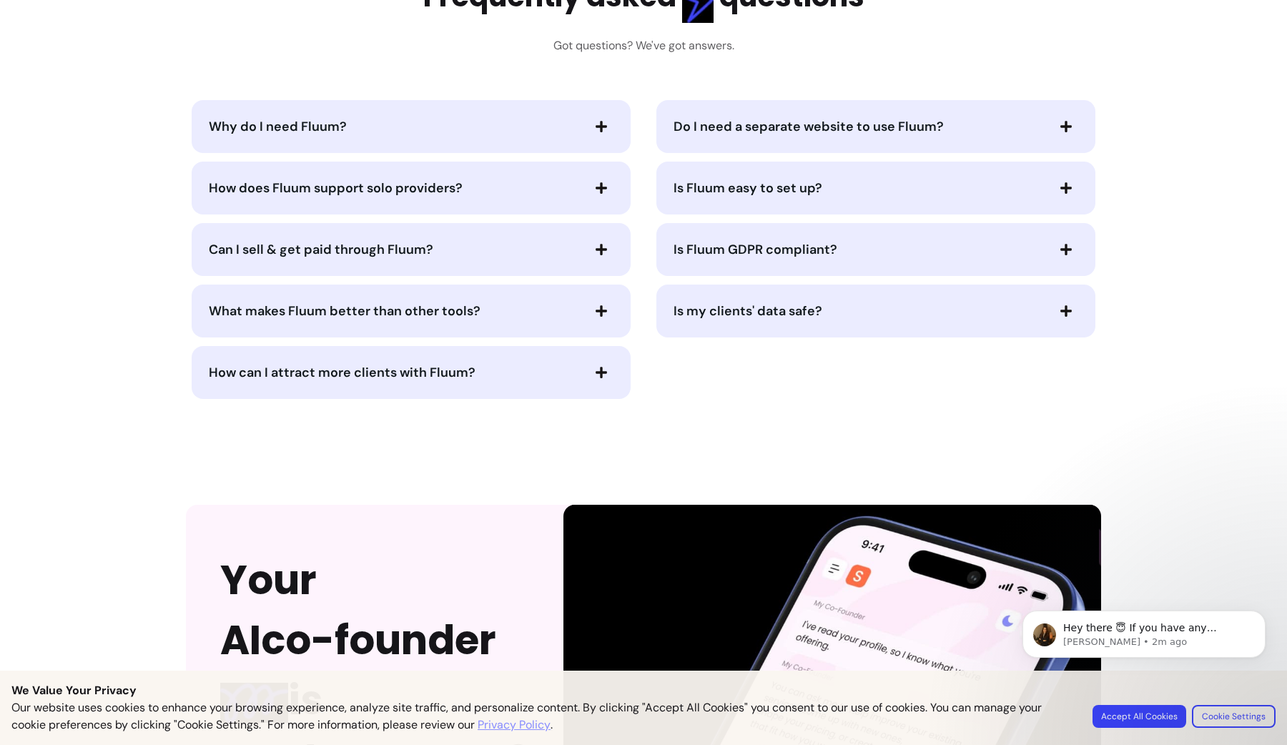
scroll to position [2873, 0]
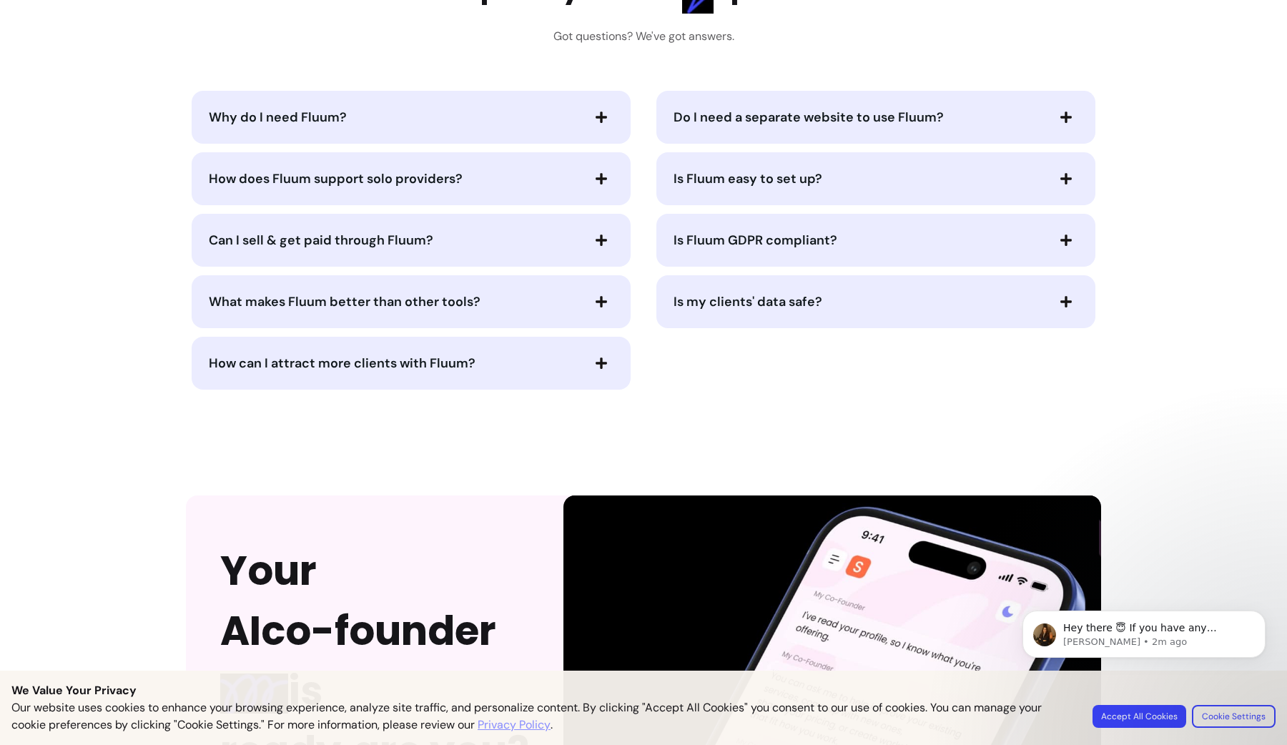
click at [713, 229] on button "Is Fluum GDPR compliant?" at bounding box center [875, 240] width 405 height 24
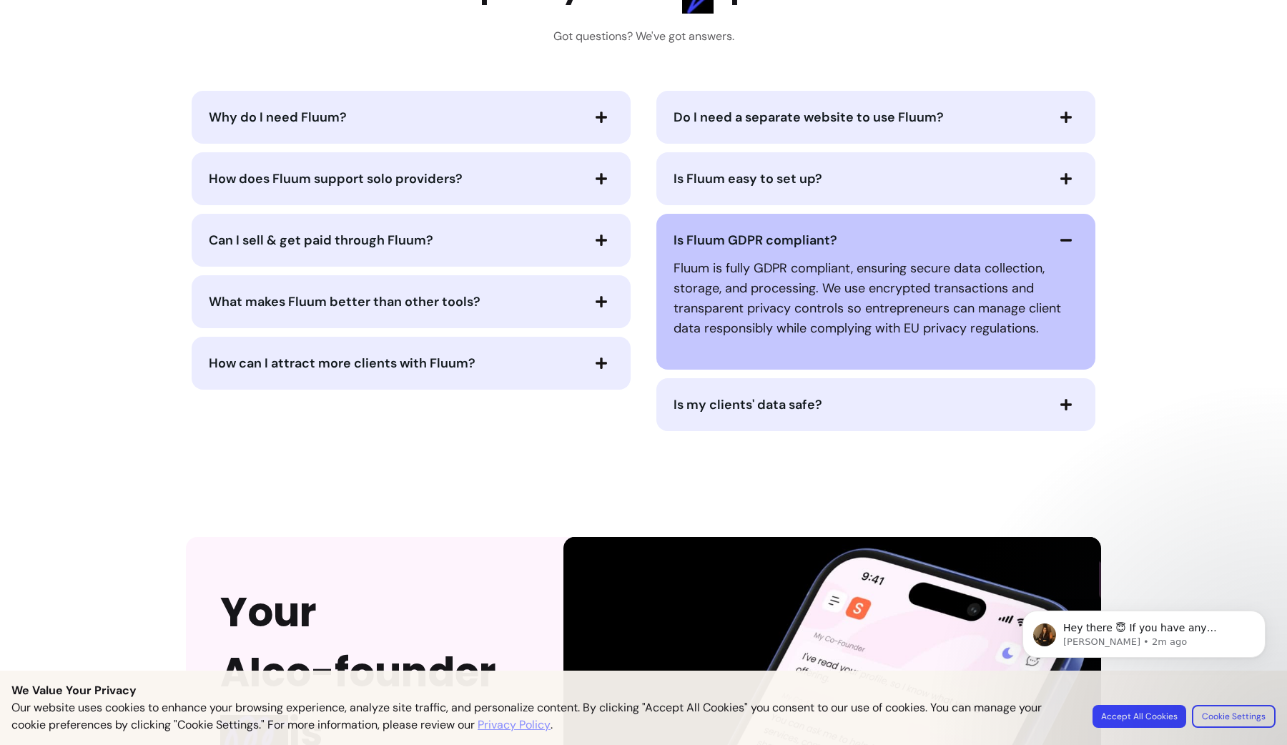
click at [713, 229] on button "Is Fluum GDPR compliant?" at bounding box center [875, 240] width 405 height 24
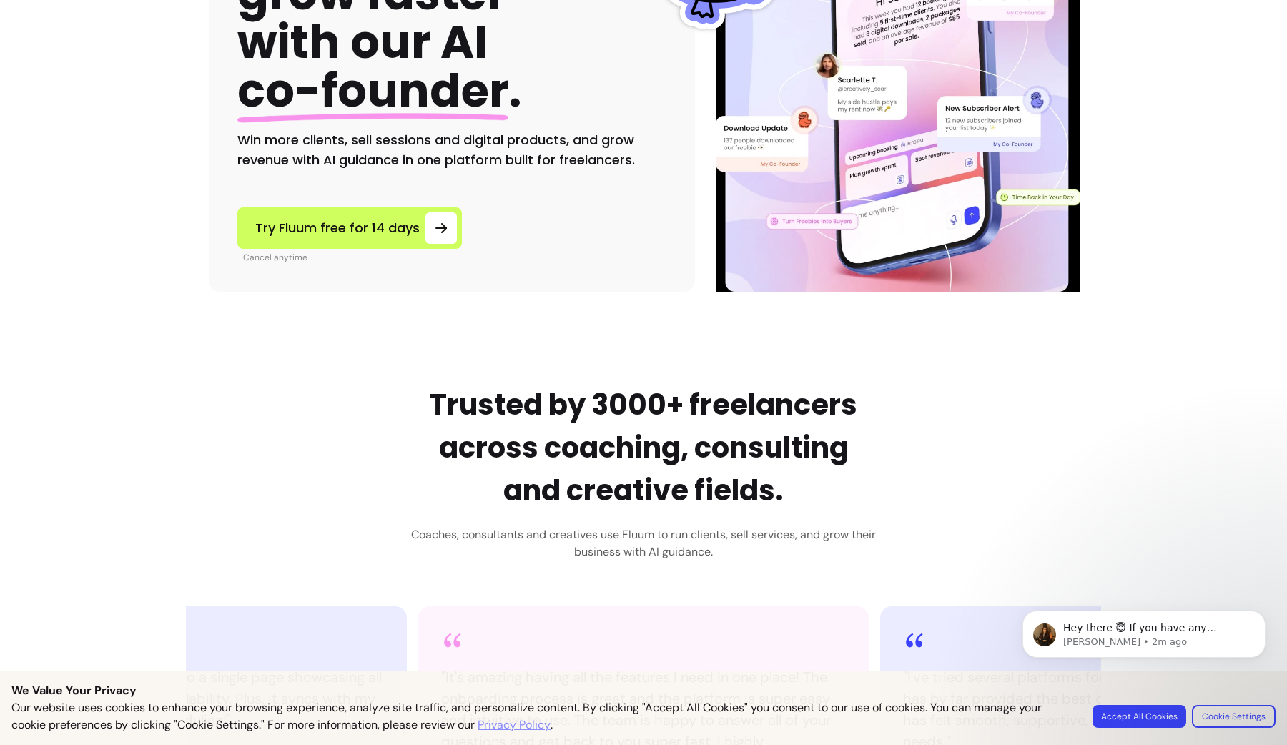
scroll to position [0, 0]
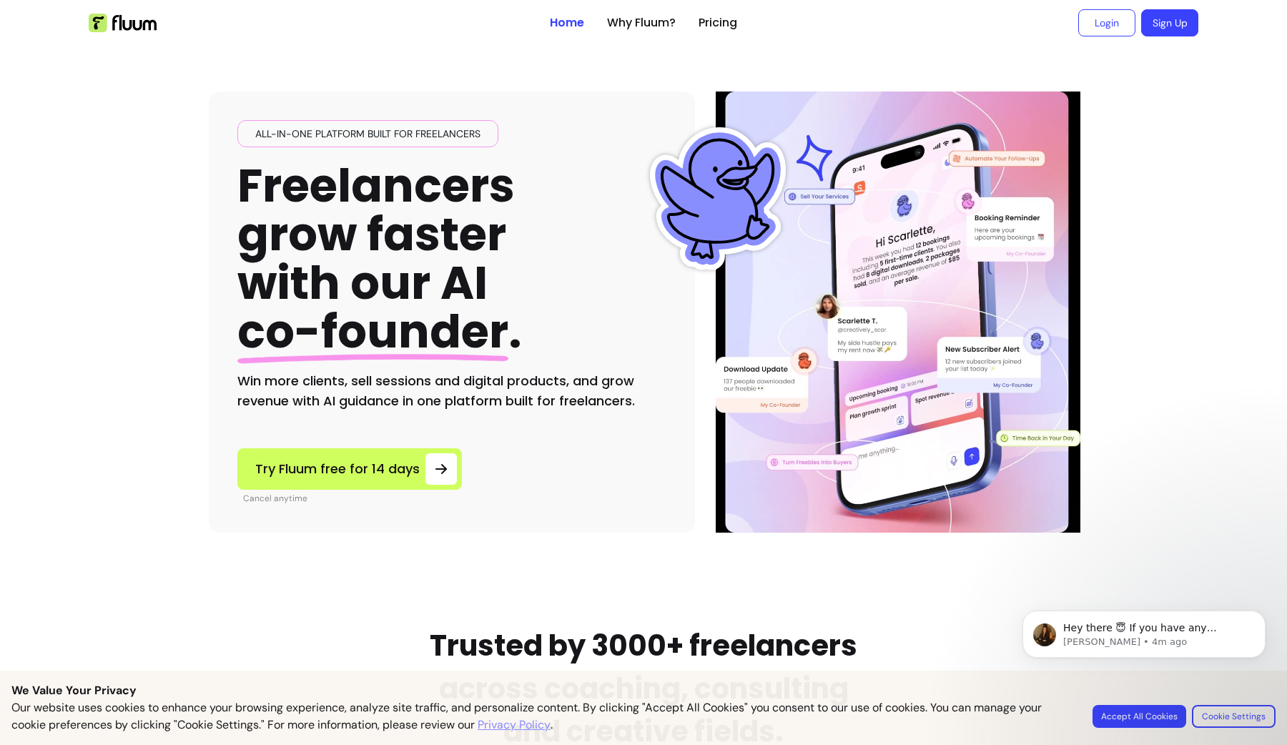
click at [723, 40] on ul "Home Why Fluum? Pricing" at bounding box center [643, 23] width 187 height 46
click at [726, 21] on link "Pricing" at bounding box center [717, 22] width 39 height 17
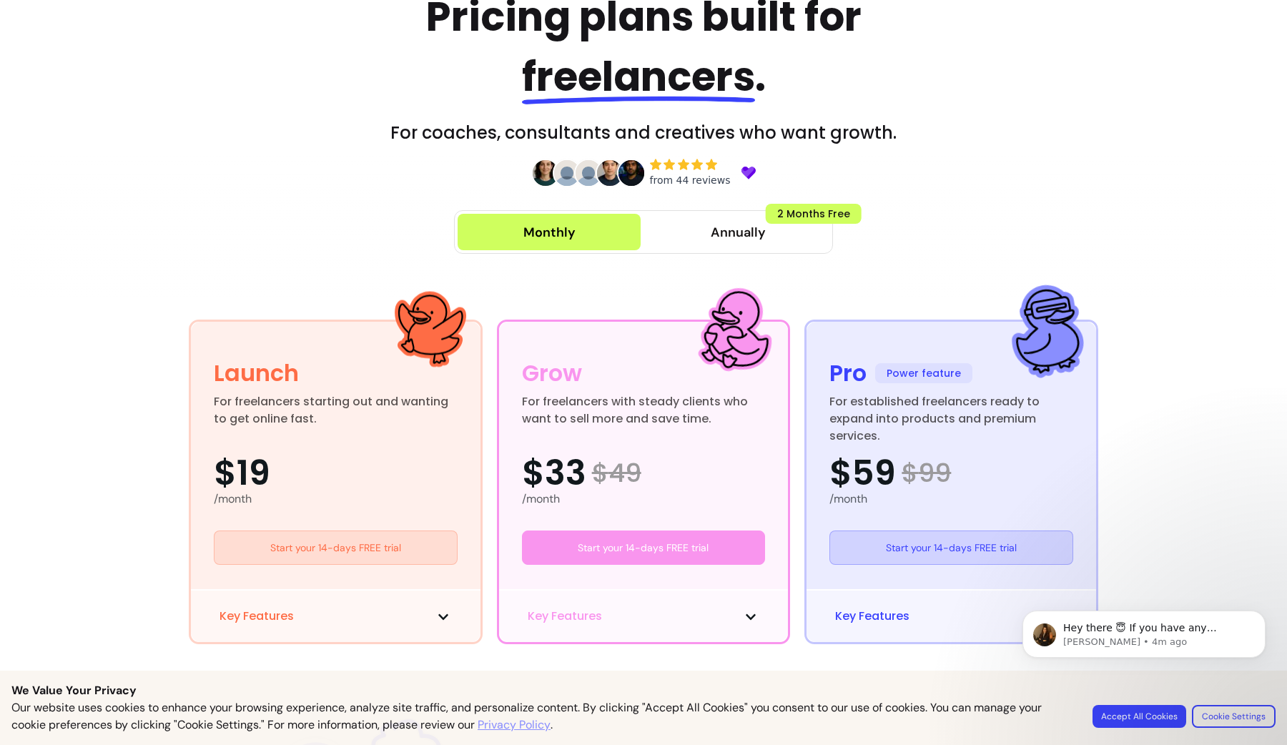
scroll to position [284, 0]
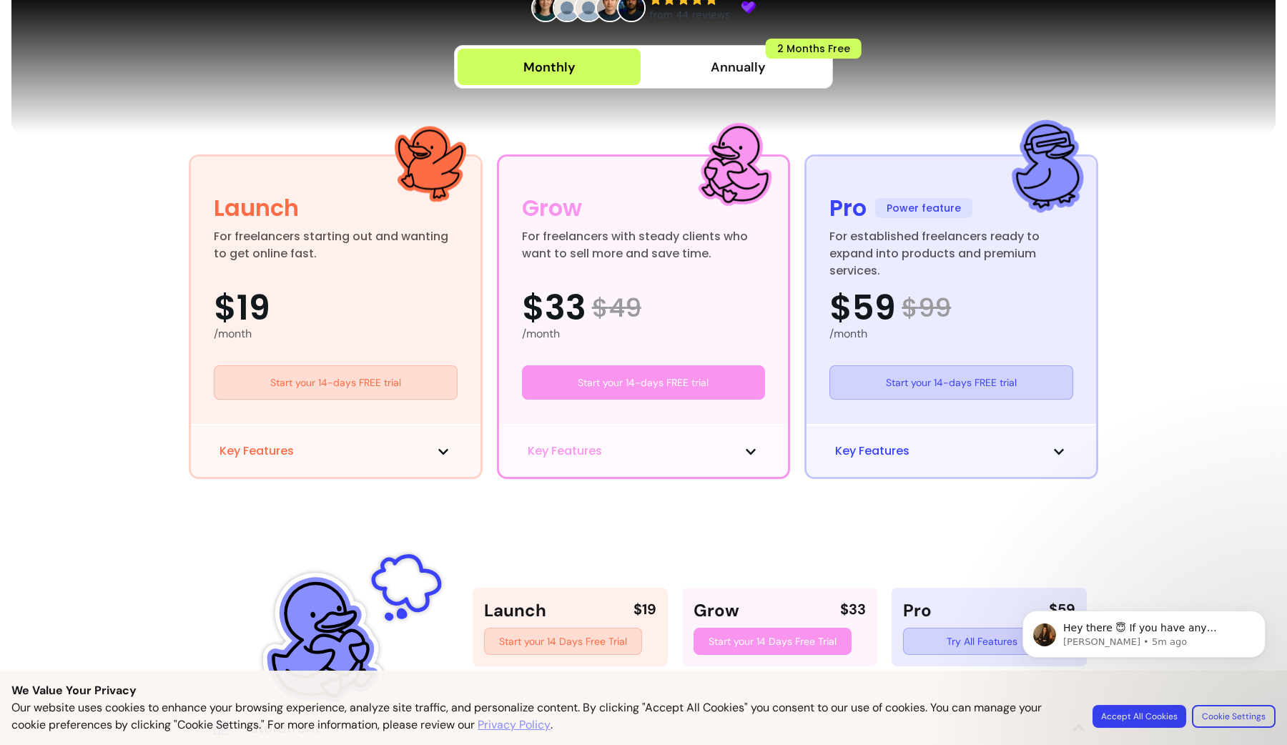
click at [1202, 91] on div at bounding box center [643, 62] width 1264 height 143
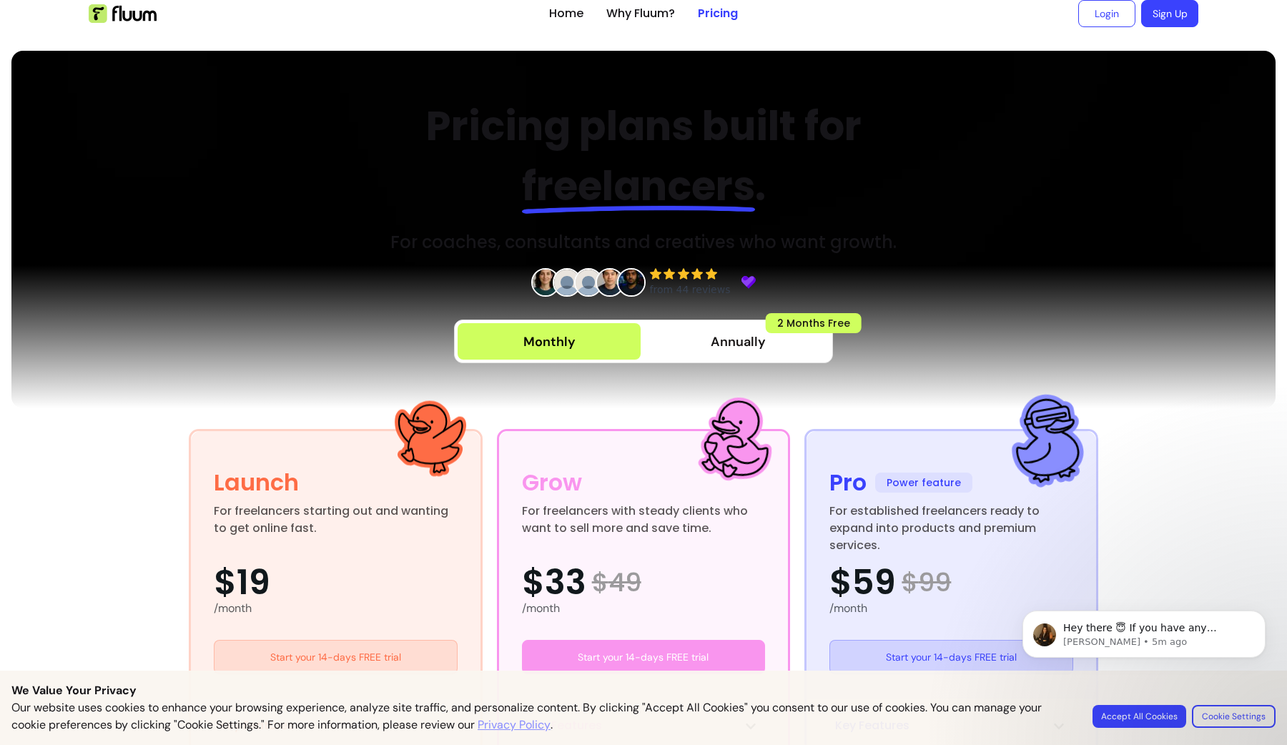
scroll to position [0, 0]
